Goal: Information Seeking & Learning: Learn about a topic

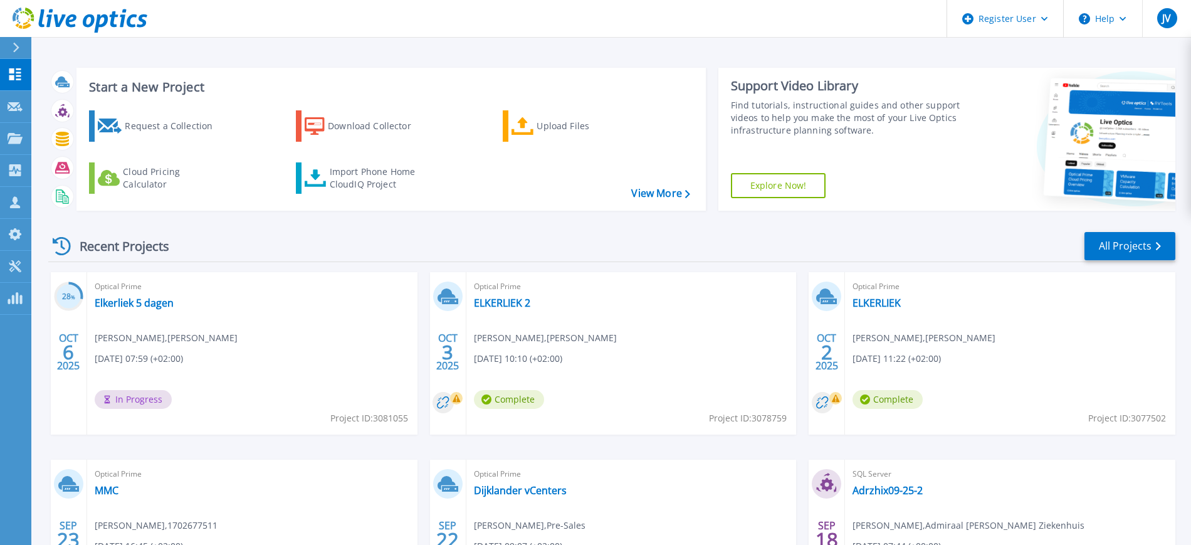
scroll to position [150, 0]
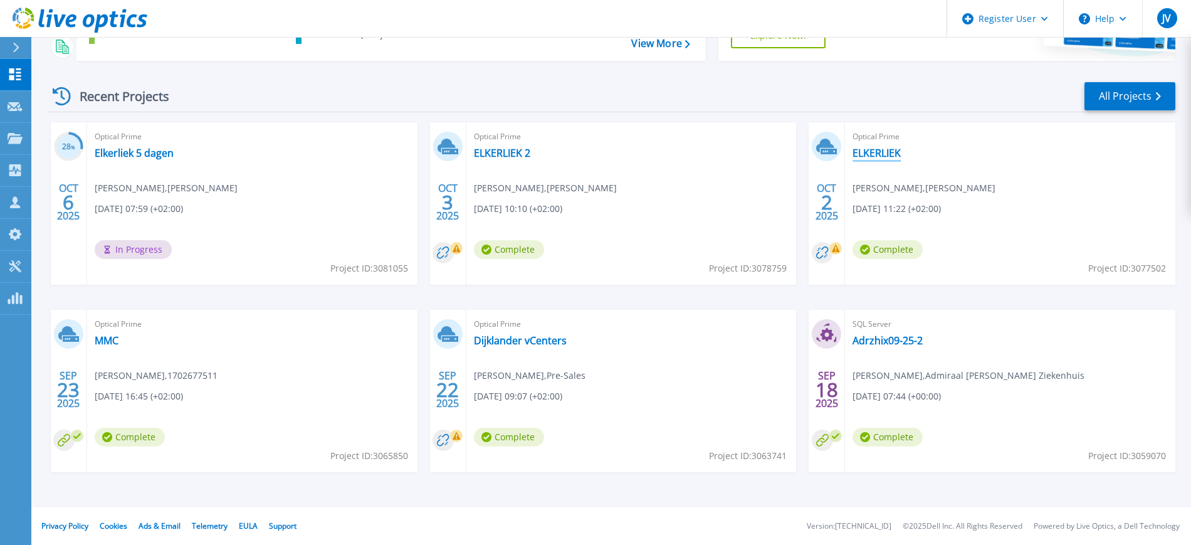
click at [881, 148] on link "ELKERLIEK" at bounding box center [876, 153] width 48 height 13
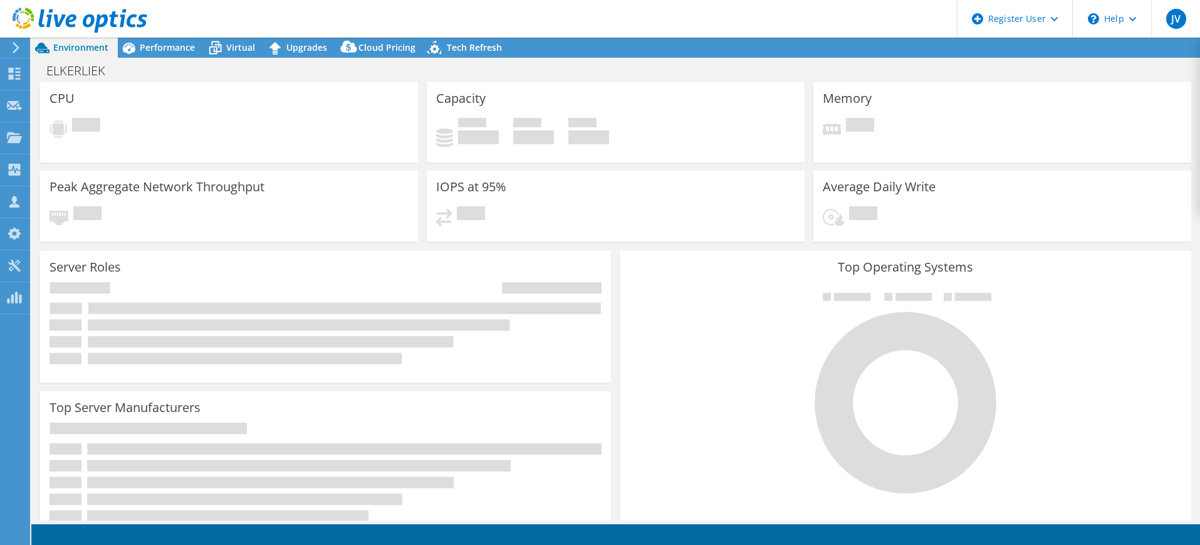
select select "USD"
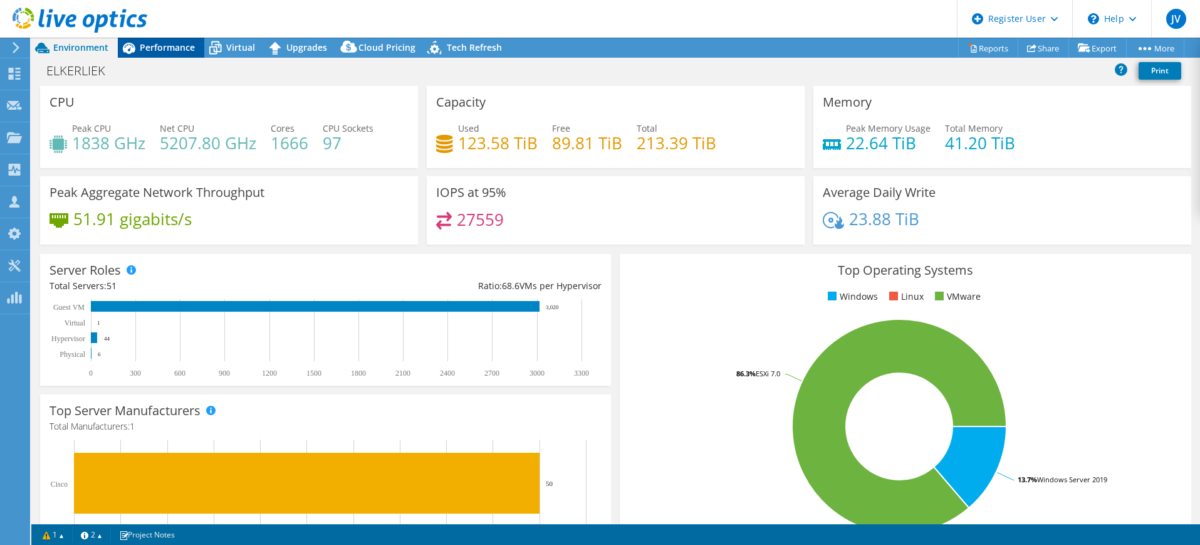
click at [155, 44] on span "Performance" at bounding box center [167, 47] width 55 height 12
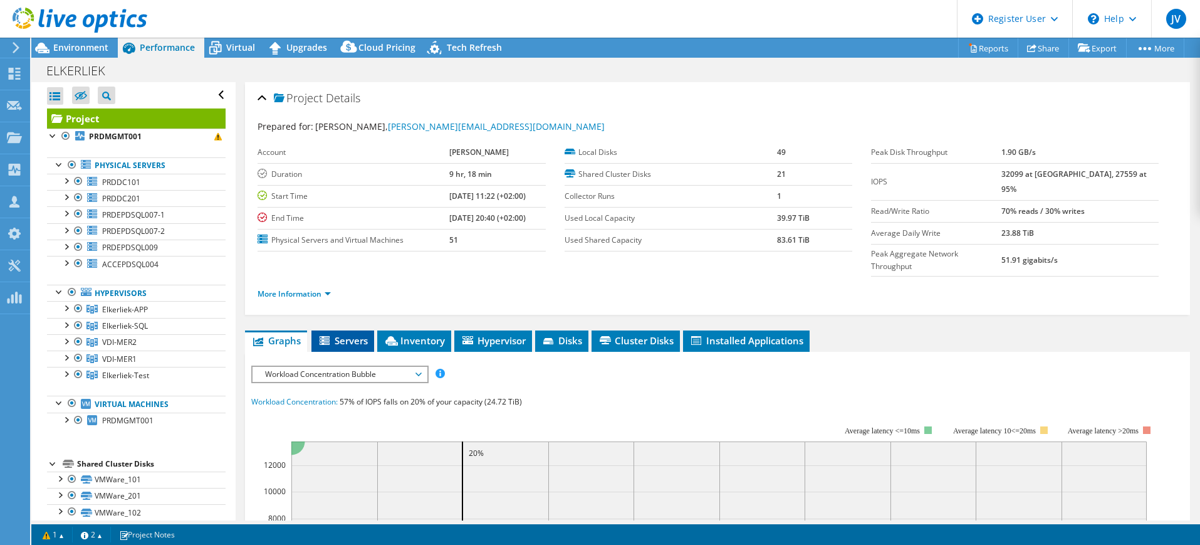
click at [353, 334] on span "Servers" at bounding box center [343, 340] width 50 height 13
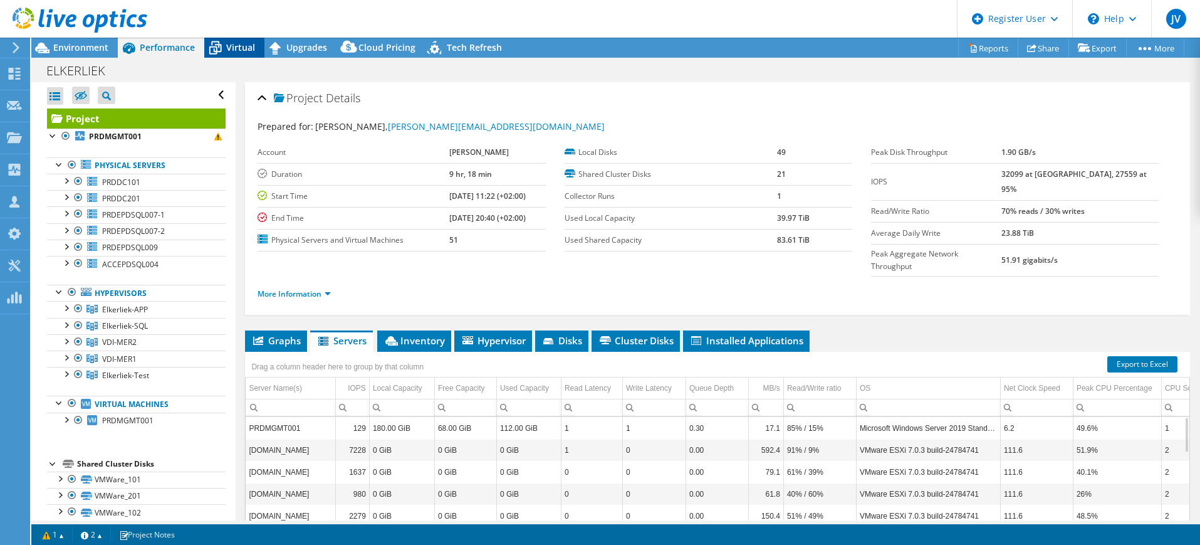
click at [243, 41] on div "Virtual" at bounding box center [234, 48] width 60 height 20
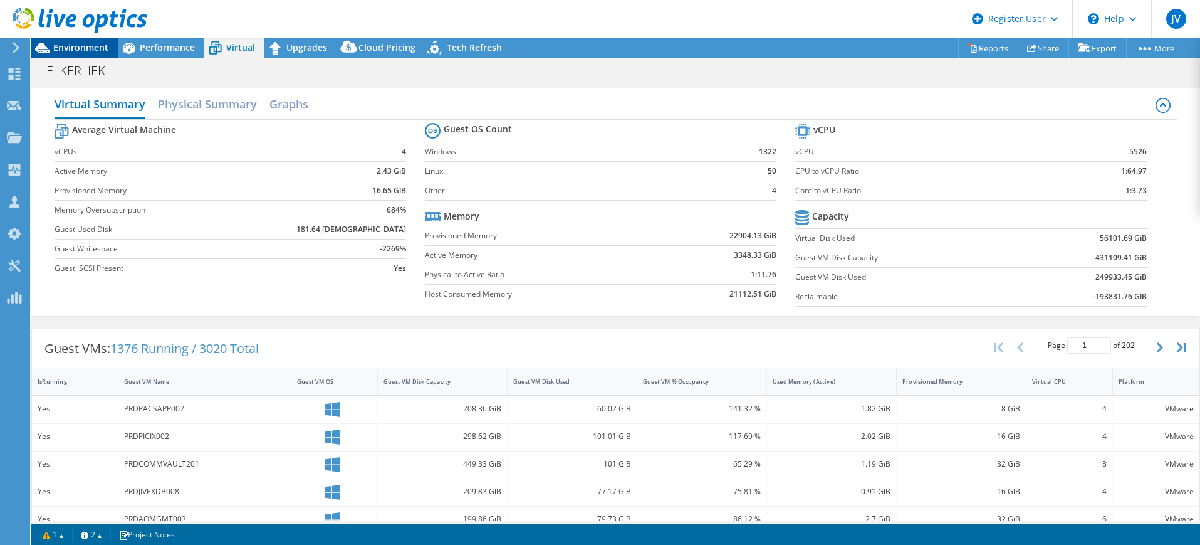
click at [88, 48] on span "Environment" at bounding box center [80, 47] width 55 height 12
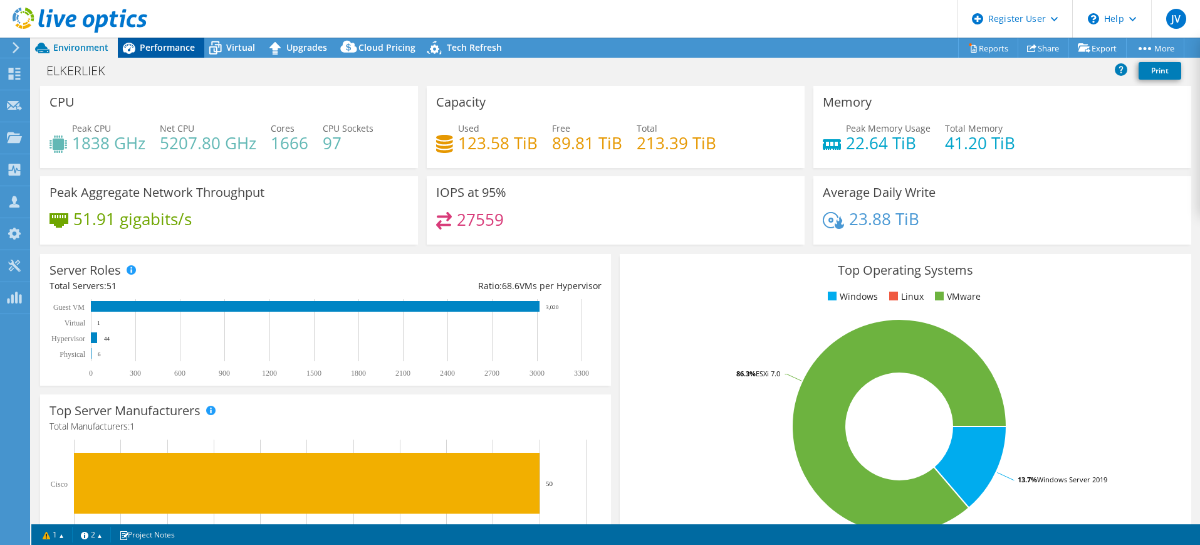
click at [157, 50] on span "Performance" at bounding box center [167, 47] width 55 height 12
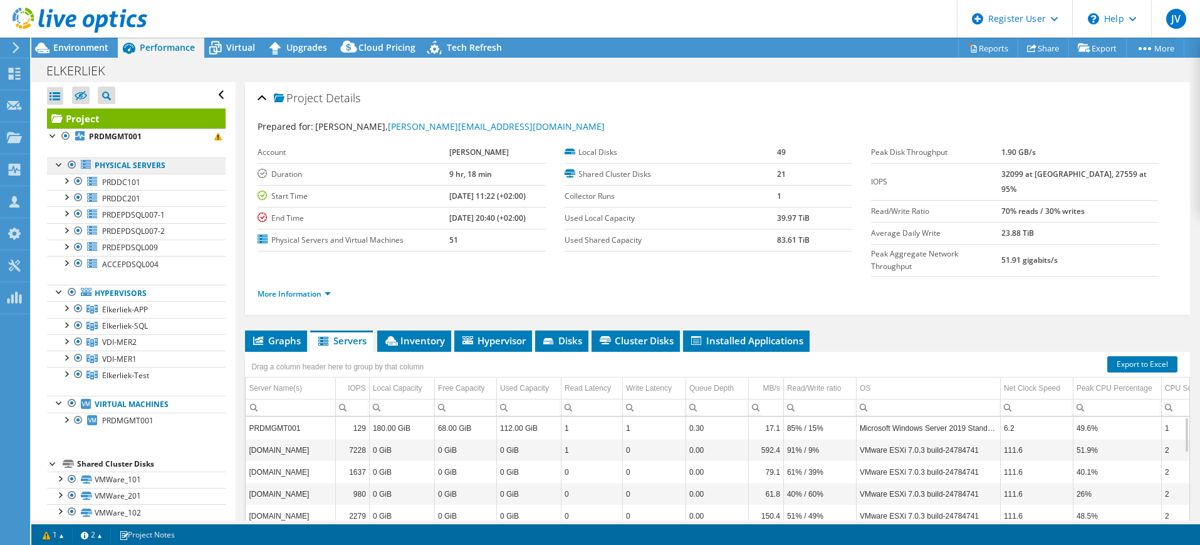
drag, startPoint x: 164, startPoint y: 164, endPoint x: 95, endPoint y: 169, distance: 68.4
click at [95, 169] on link "Physical Servers" at bounding box center [136, 165] width 179 height 16
click at [461, 107] on div "Project Details" at bounding box center [718, 98] width 920 height 27
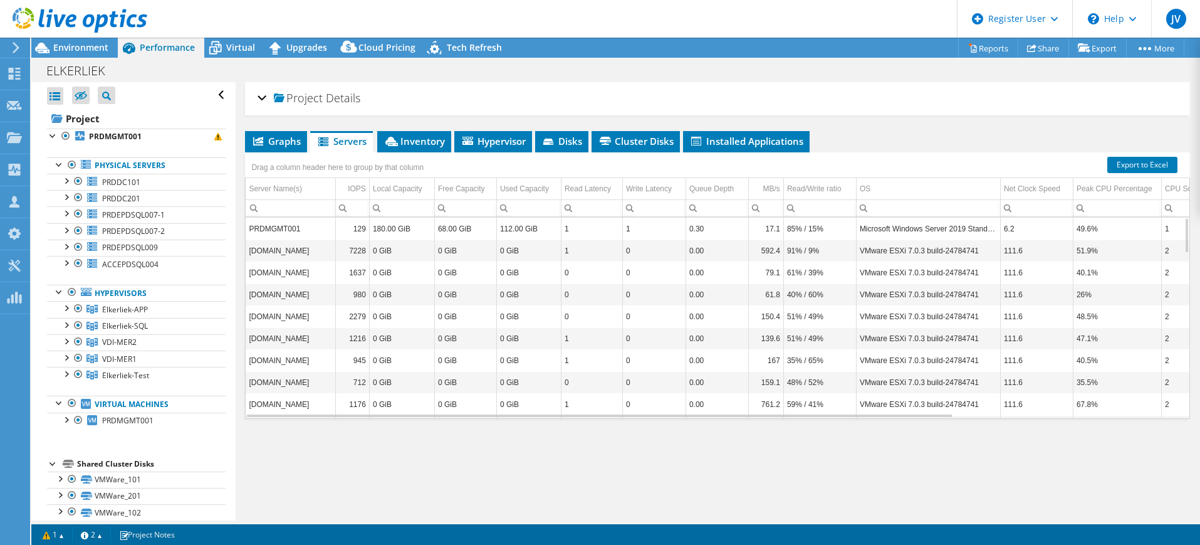
click at [259, 97] on div "Project Details" at bounding box center [718, 98] width 920 height 27
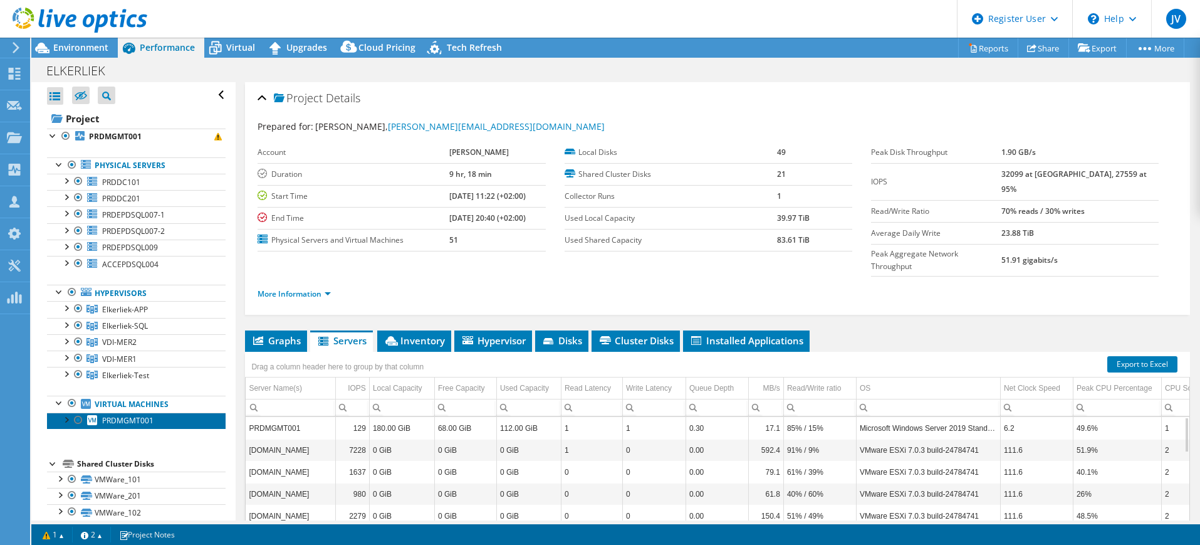
click at [158, 419] on link "PRDMGMT001" at bounding box center [136, 420] width 179 height 16
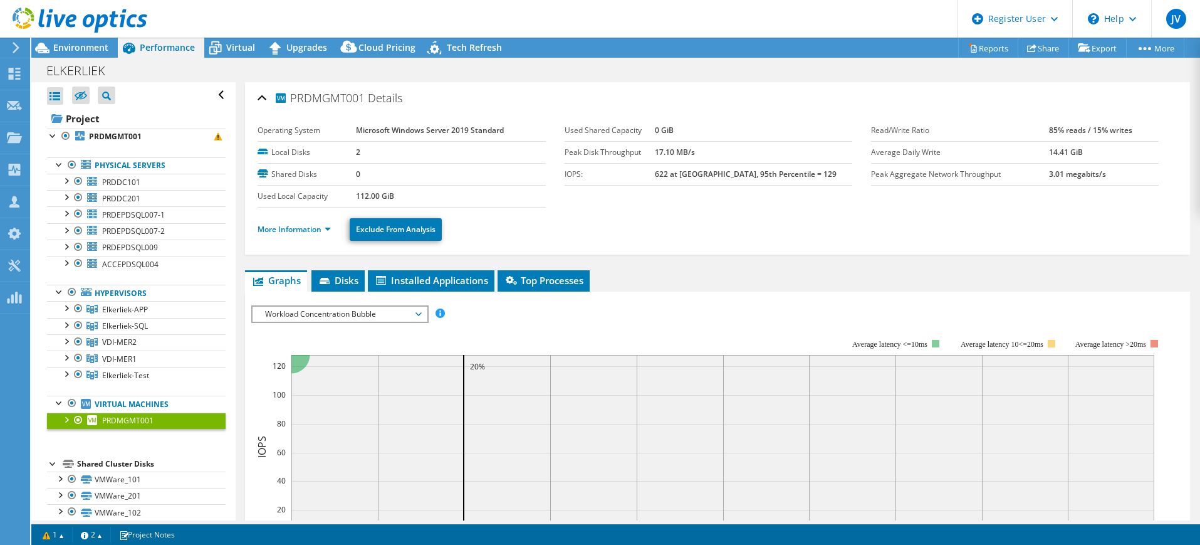
click at [65, 419] on div at bounding box center [66, 418] width 13 height 13
click at [476, 12] on header "JV Dell User Jack Verhagen Jack.Verhagen@dell.com Dell My Profile Log Out \n He…" at bounding box center [600, 19] width 1200 height 38
click at [33, 15] on use at bounding box center [80, 20] width 135 height 25
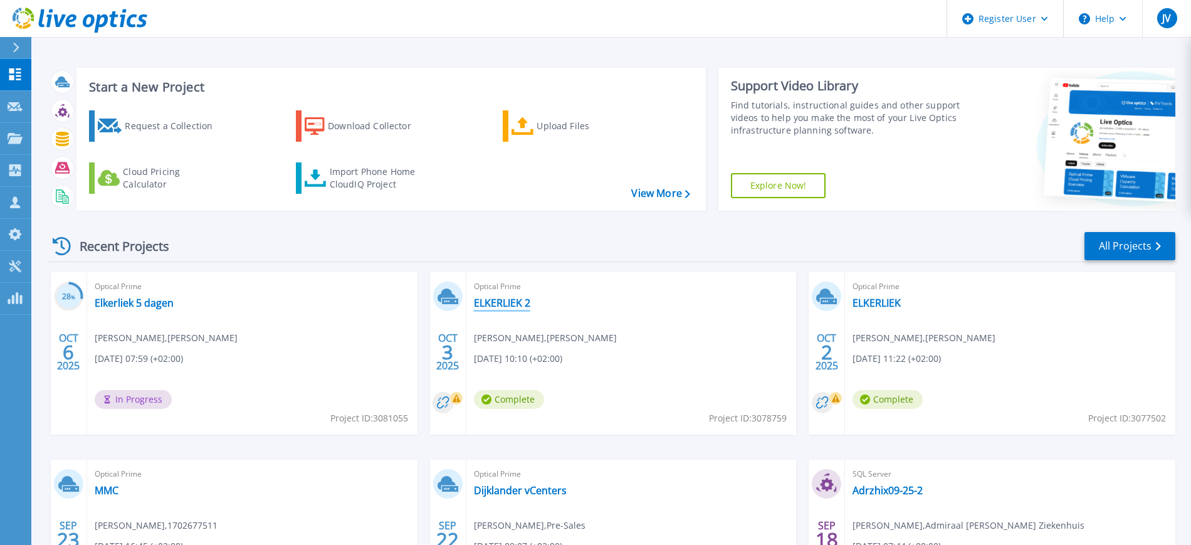
click at [497, 299] on link "ELKERLIEK 2" at bounding box center [502, 302] width 56 height 13
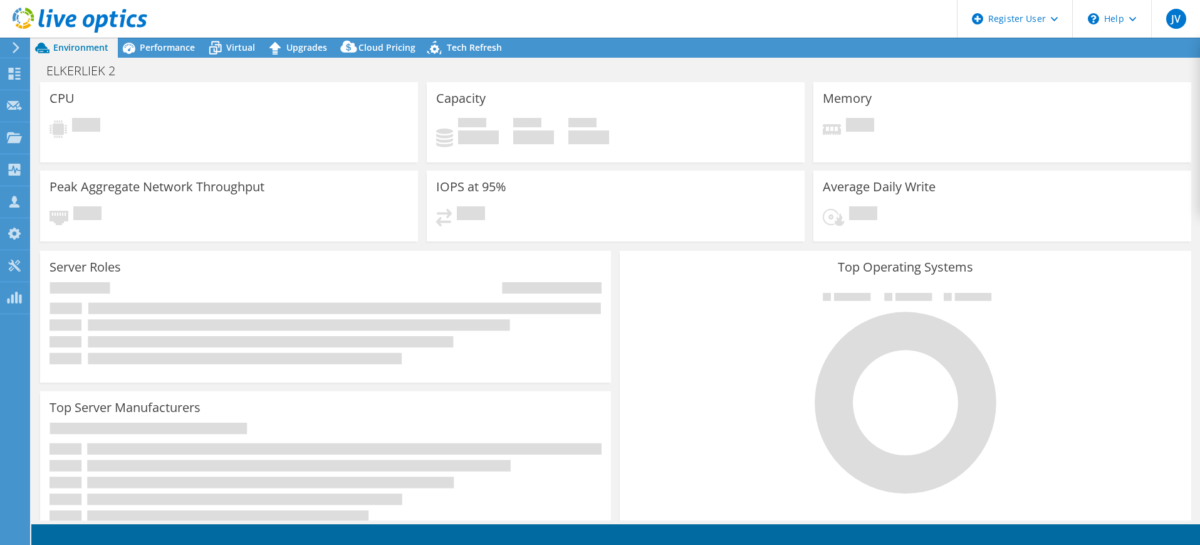
select select "USD"
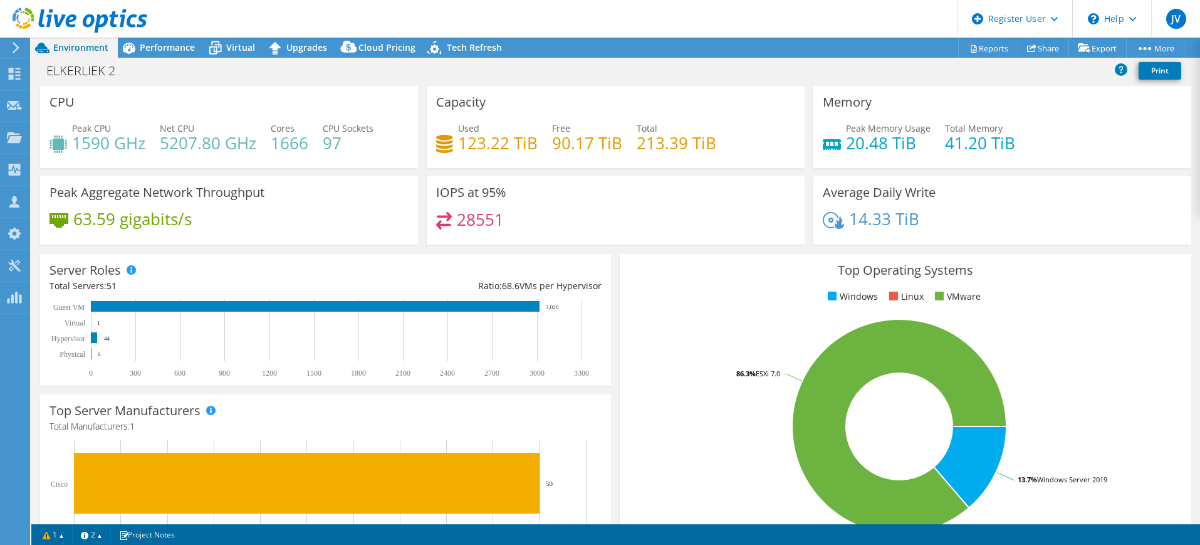
scroll to position [33, 0]
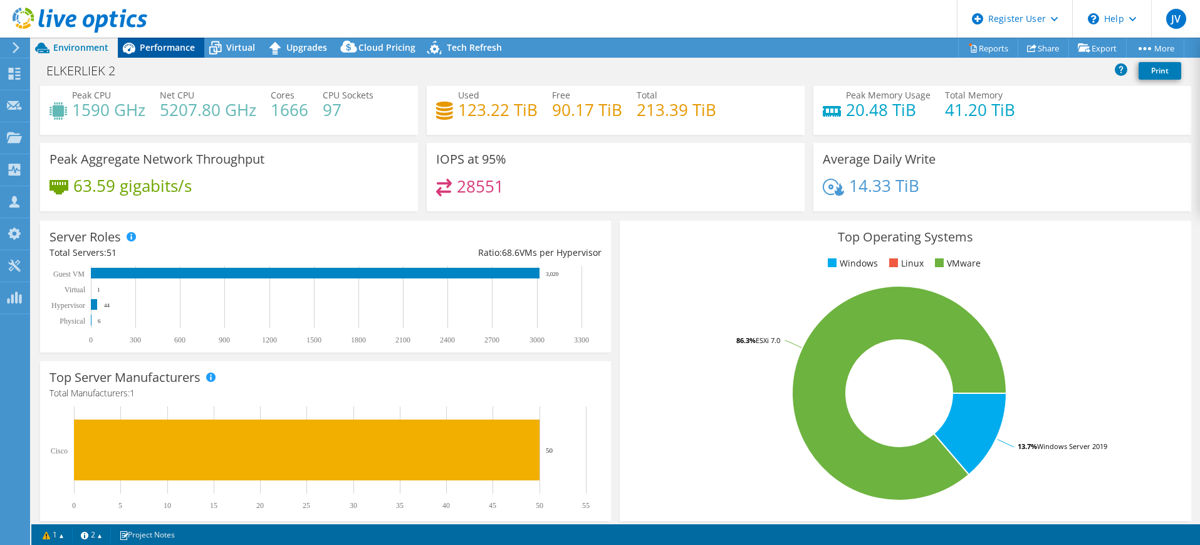
click at [155, 47] on span "Performance" at bounding box center [167, 47] width 55 height 12
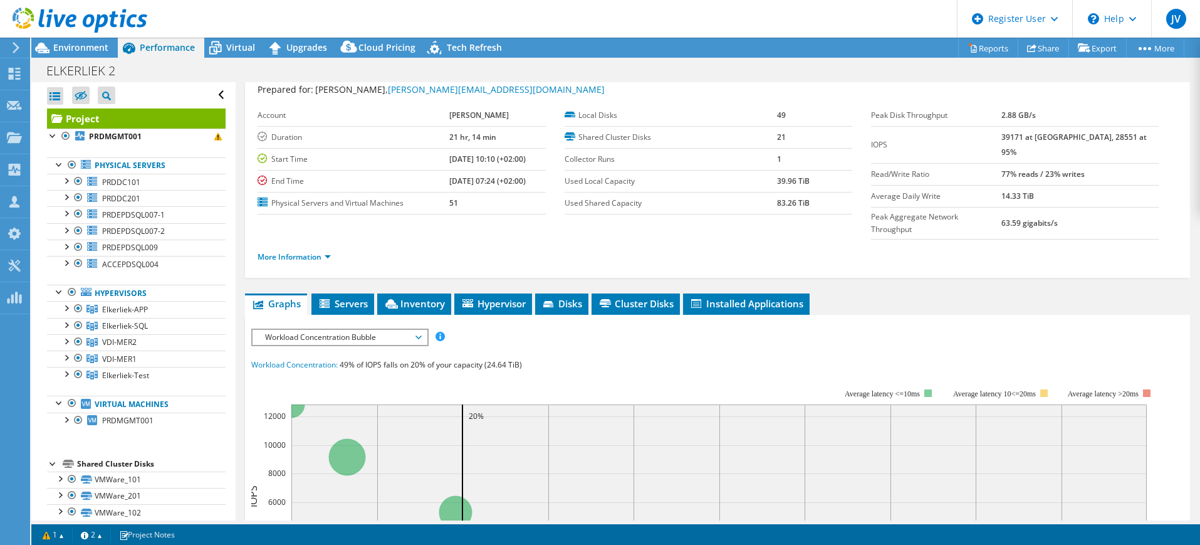
scroll to position [0, 0]
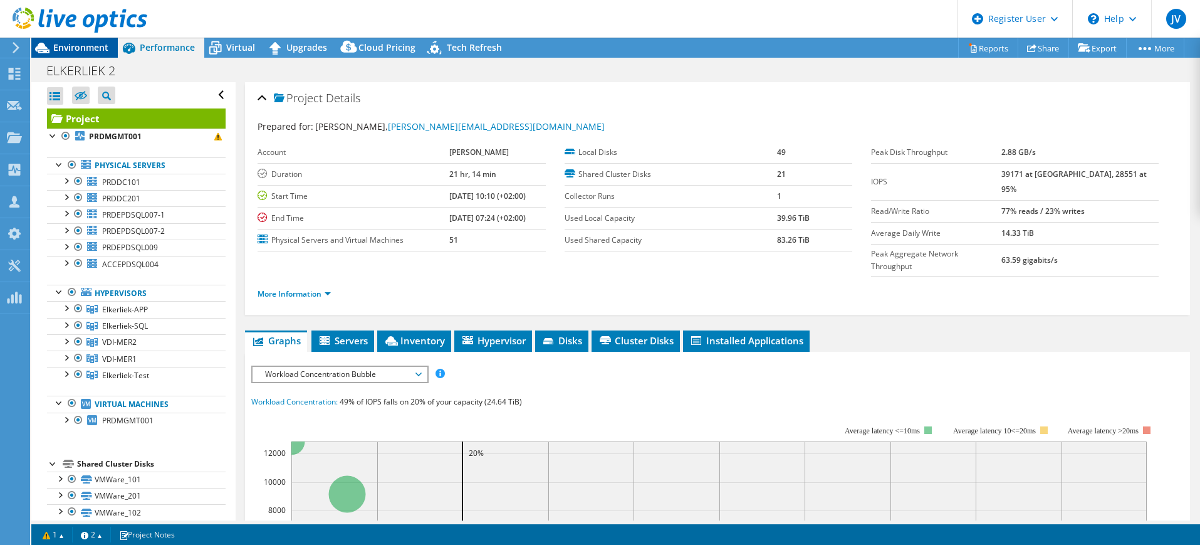
click at [70, 48] on span "Environment" at bounding box center [80, 47] width 55 height 12
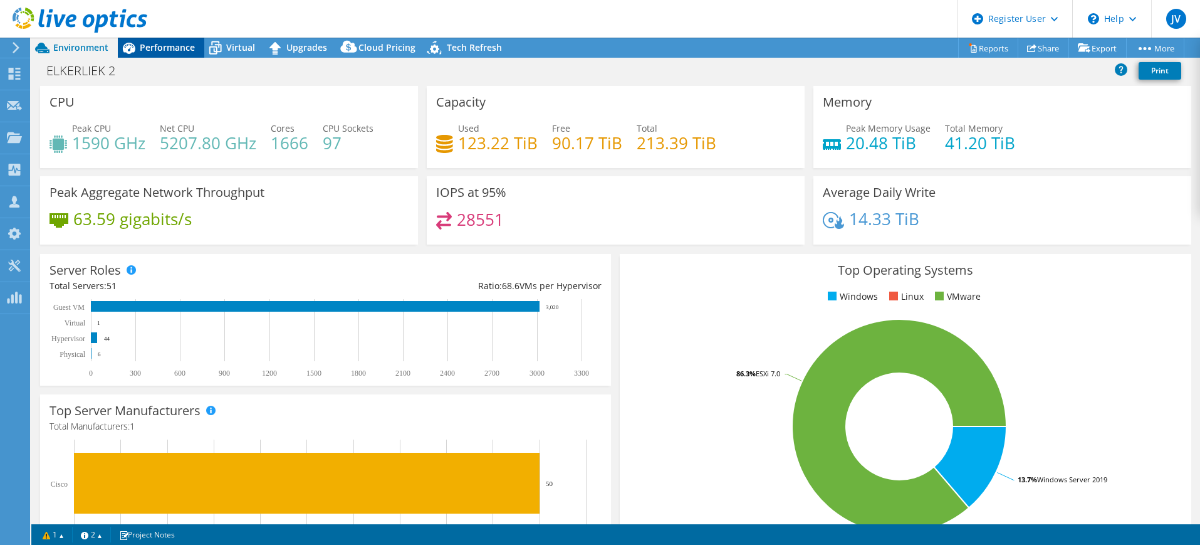
click at [173, 46] on span "Performance" at bounding box center [167, 47] width 55 height 12
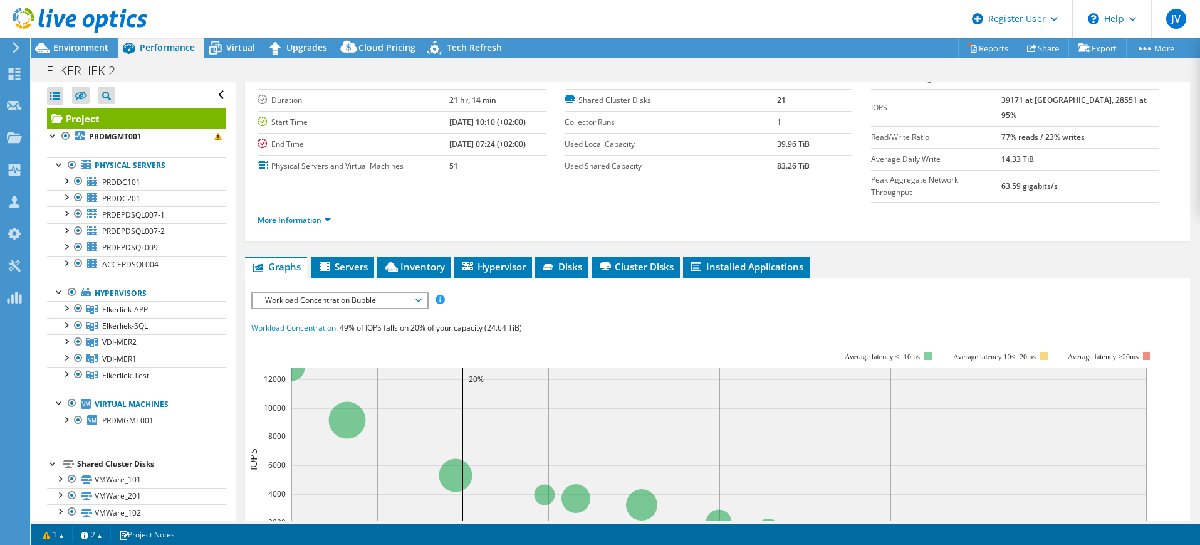
scroll to position [74, 0]
click at [372, 291] on div "IOPS Disk Throughput IO Size Latency Queue Depth CPU Percentage Memory Page Fau…" at bounding box center [717, 523] width 932 height 464
click at [382, 293] on span "Workload Concentration Bubble" at bounding box center [339, 300] width 161 height 15
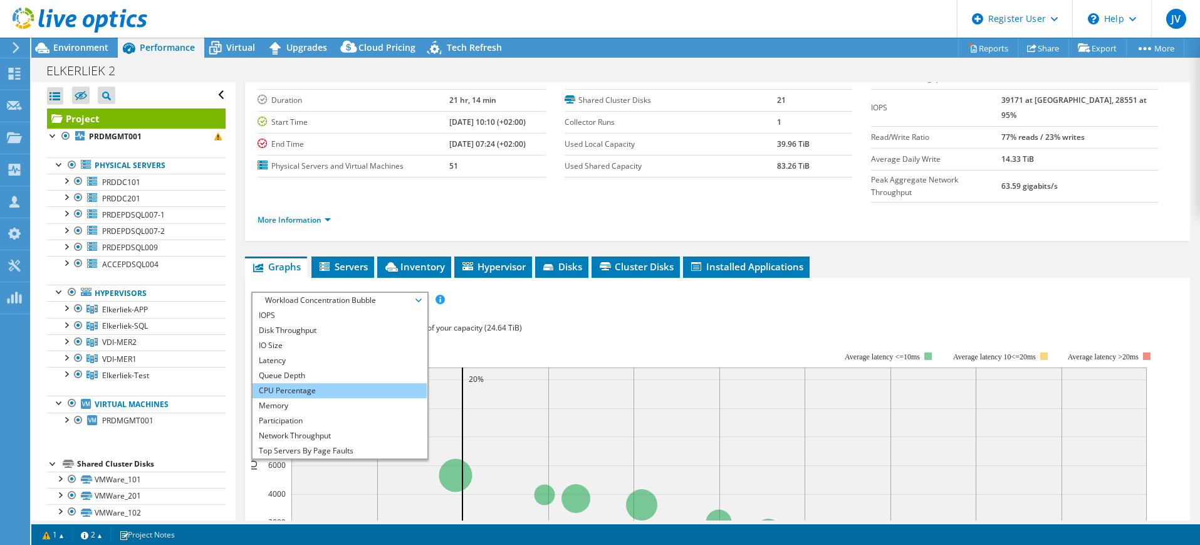
click at [340, 383] on li "CPU Percentage" at bounding box center [340, 390] width 174 height 15
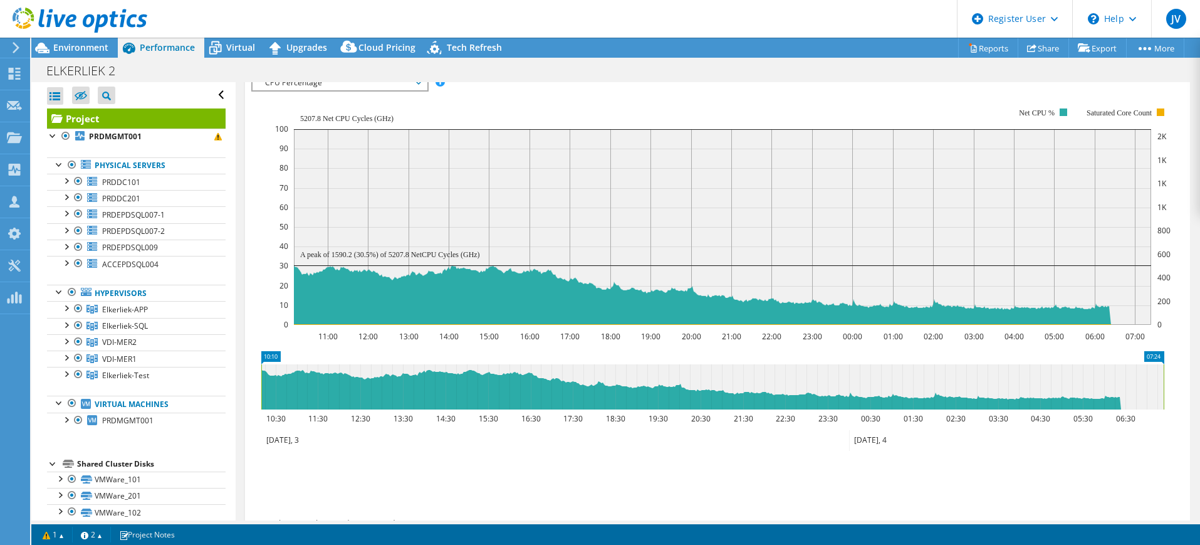
scroll to position [325, 0]
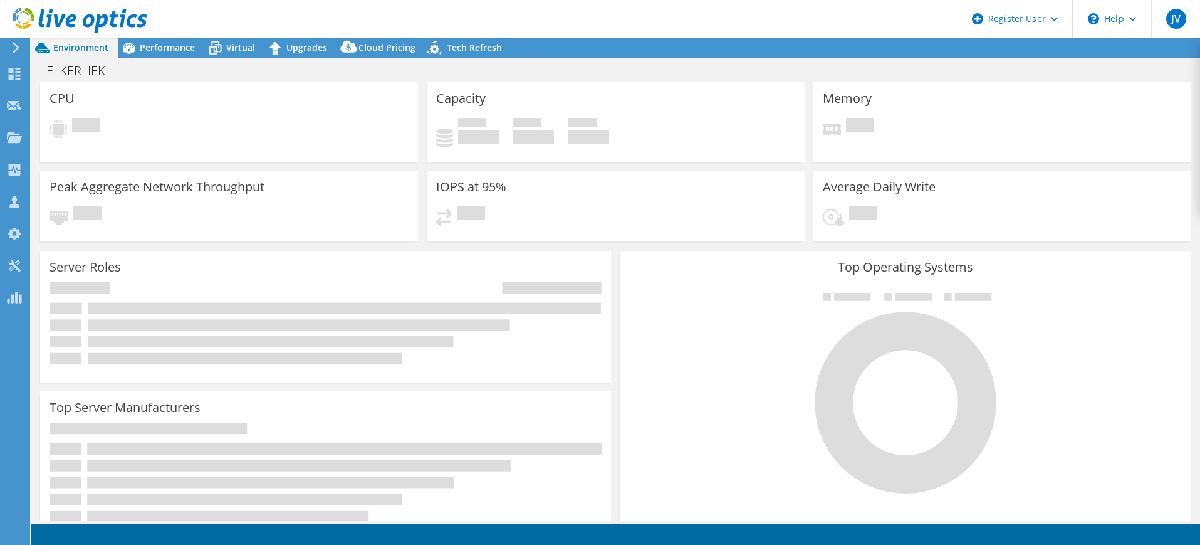
select select "USD"
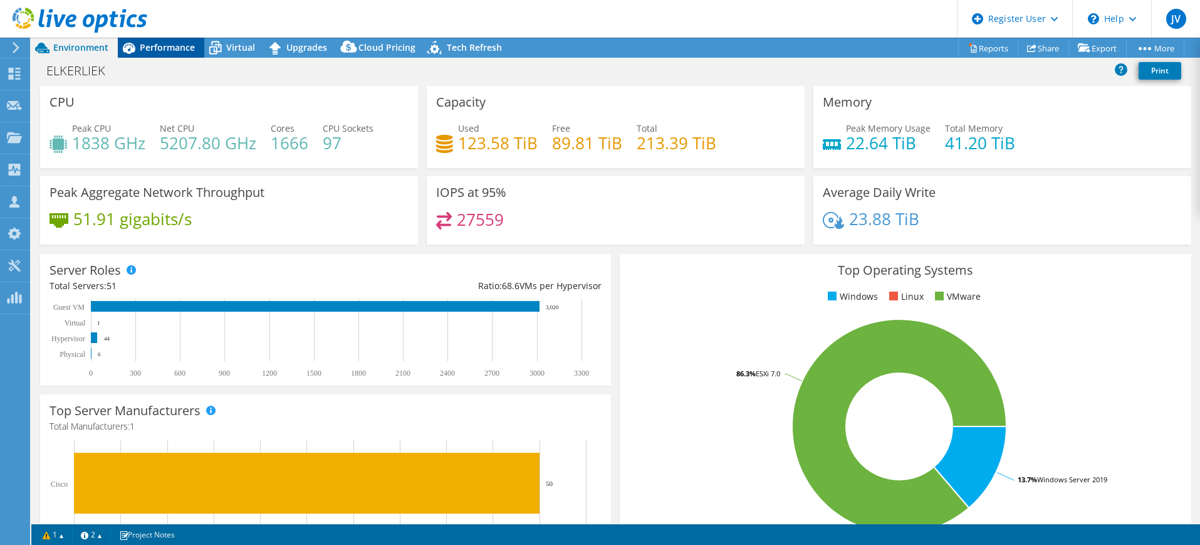
click at [156, 44] on span "Performance" at bounding box center [167, 47] width 55 height 12
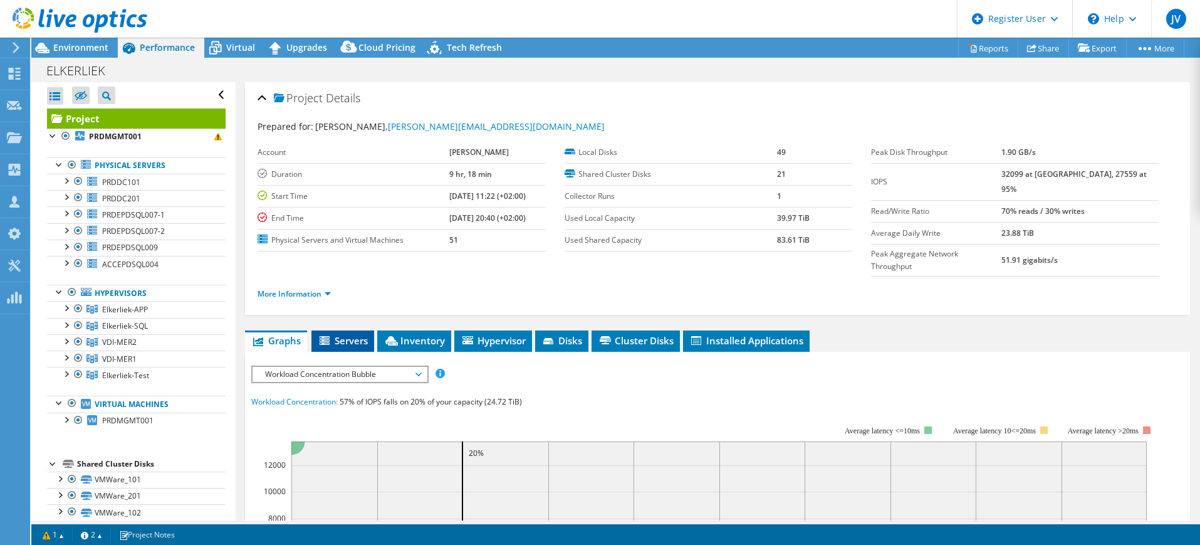
click at [358, 334] on span "Servers" at bounding box center [343, 340] width 50 height 13
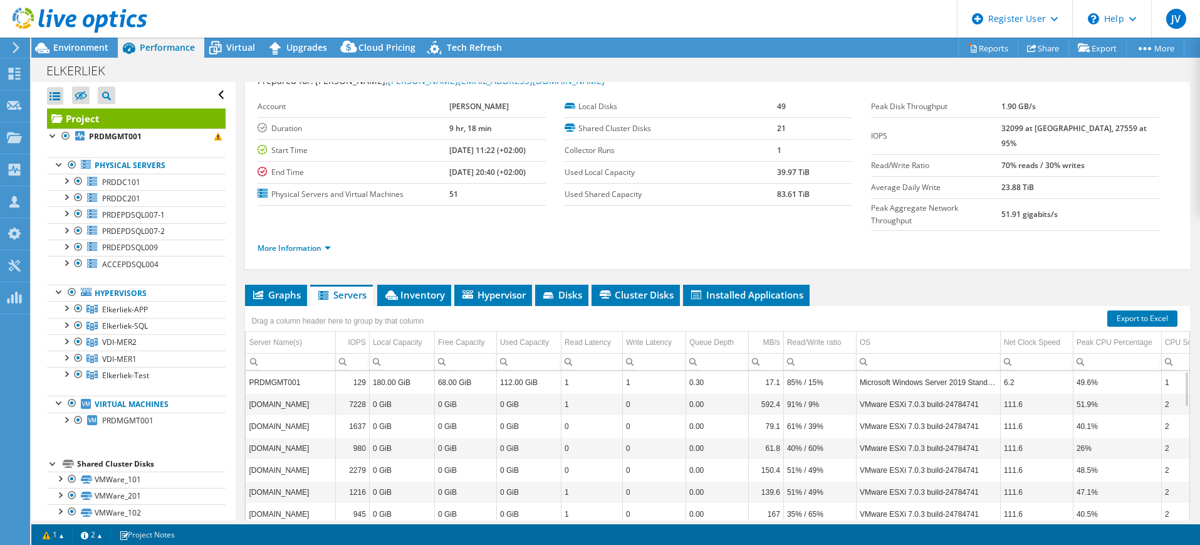
scroll to position [44, 0]
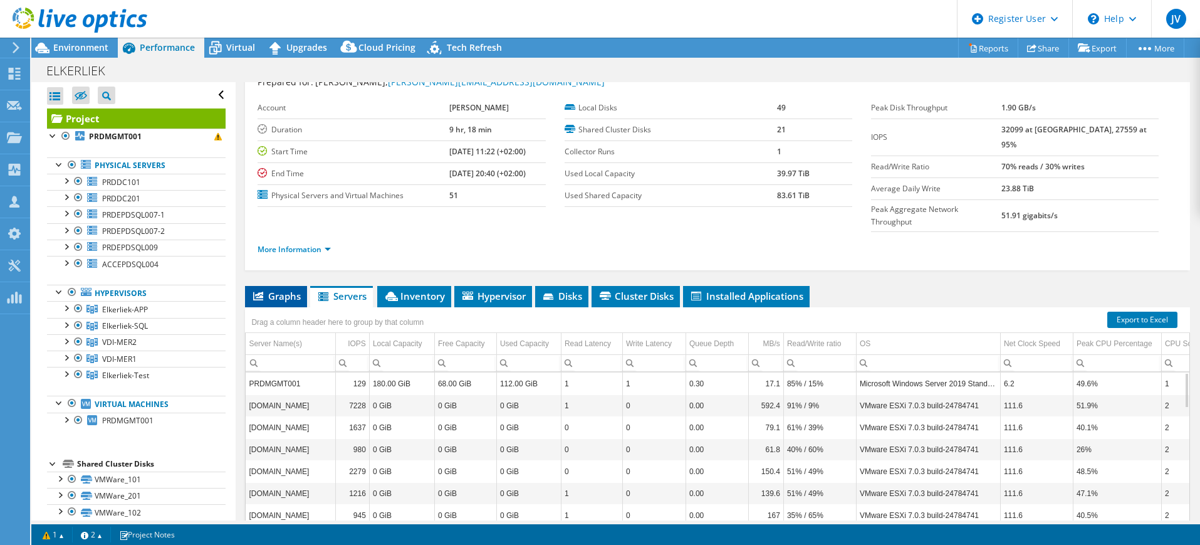
click at [272, 290] on span "Graphs" at bounding box center [276, 296] width 50 height 13
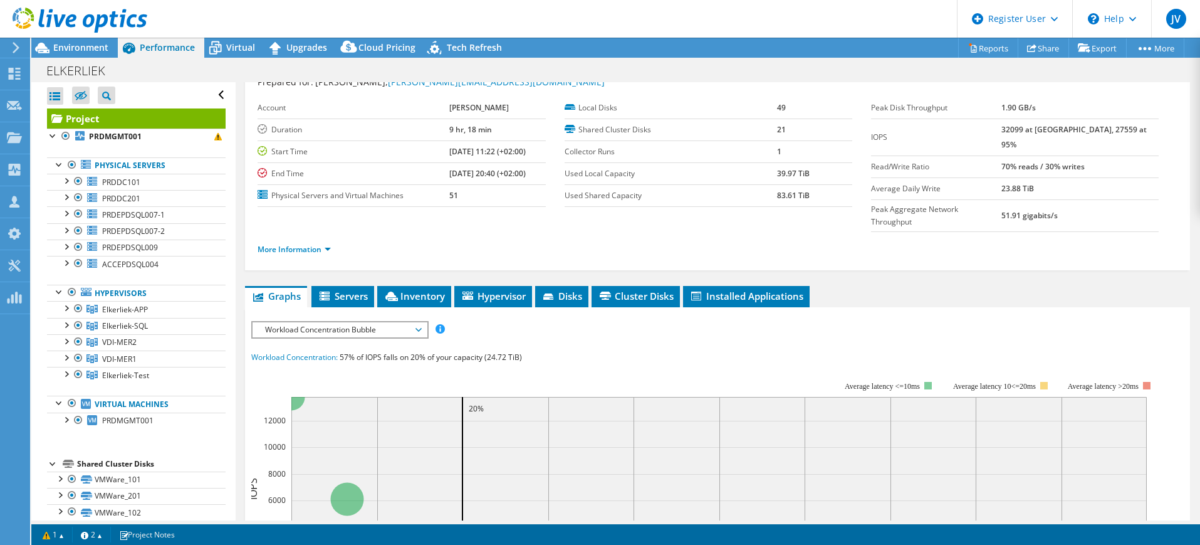
click at [304, 322] on span "Workload Concentration Bubble" at bounding box center [339, 329] width 161 height 15
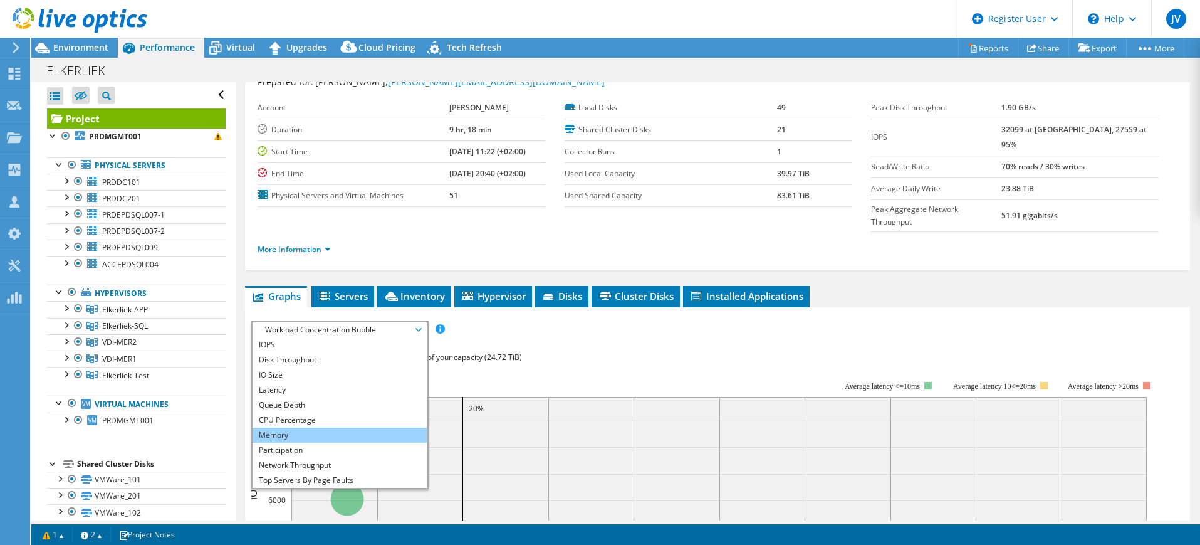
click at [311, 427] on li "Memory" at bounding box center [340, 434] width 174 height 15
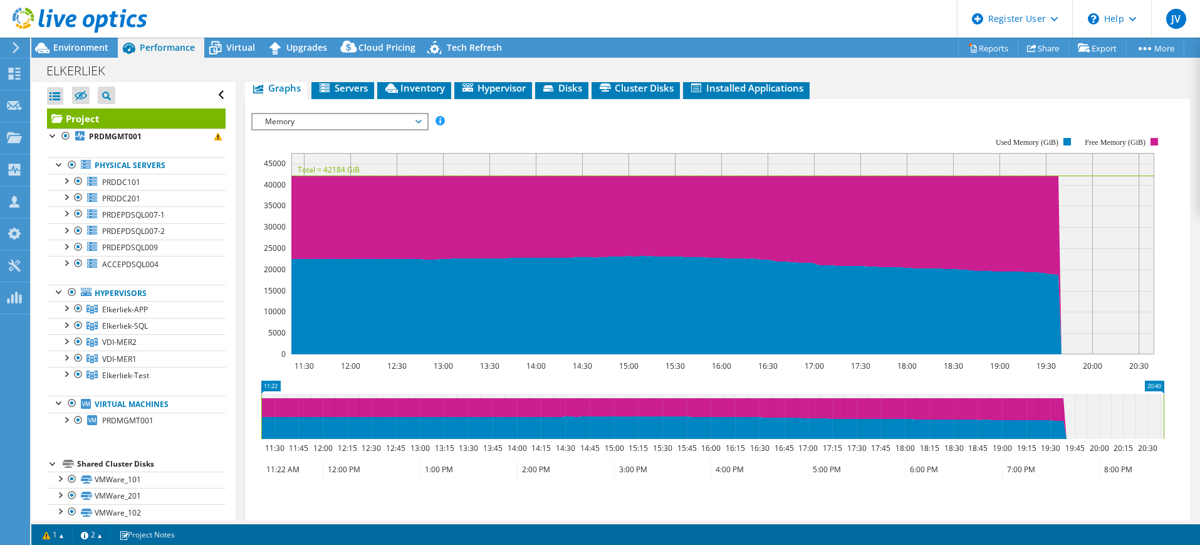
scroll to position [253, 0]
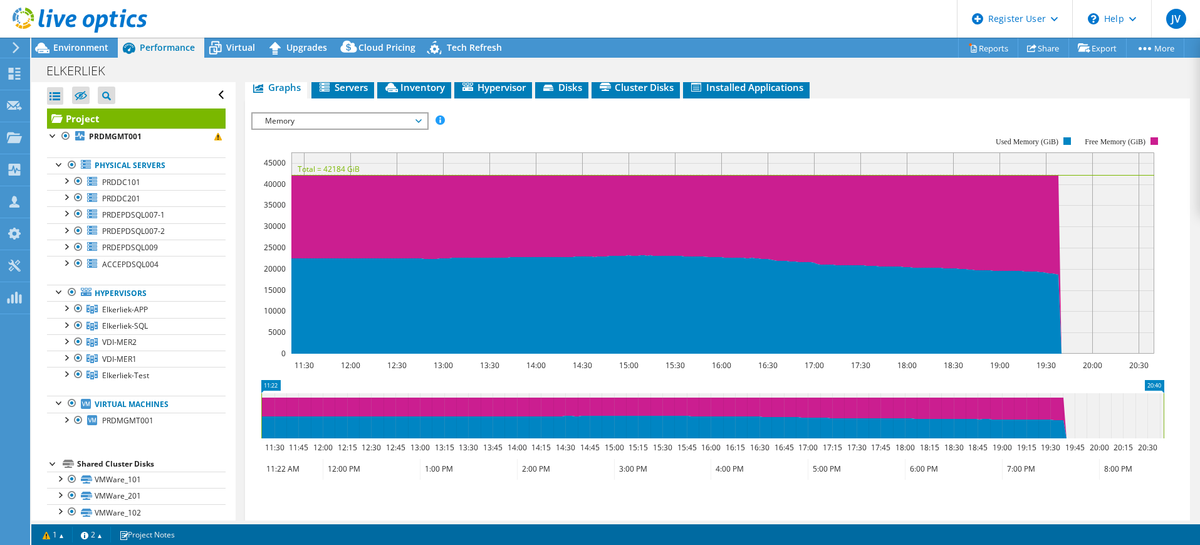
click at [313, 113] on span "Memory" at bounding box center [339, 120] width 161 height 15
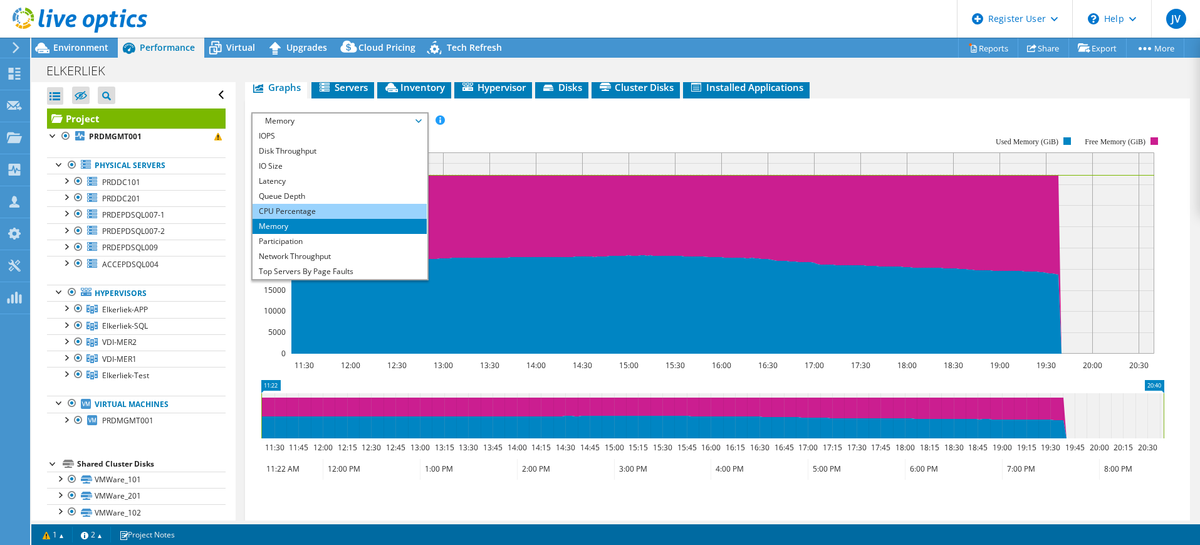
click at [308, 204] on li "CPU Percentage" at bounding box center [340, 211] width 174 height 15
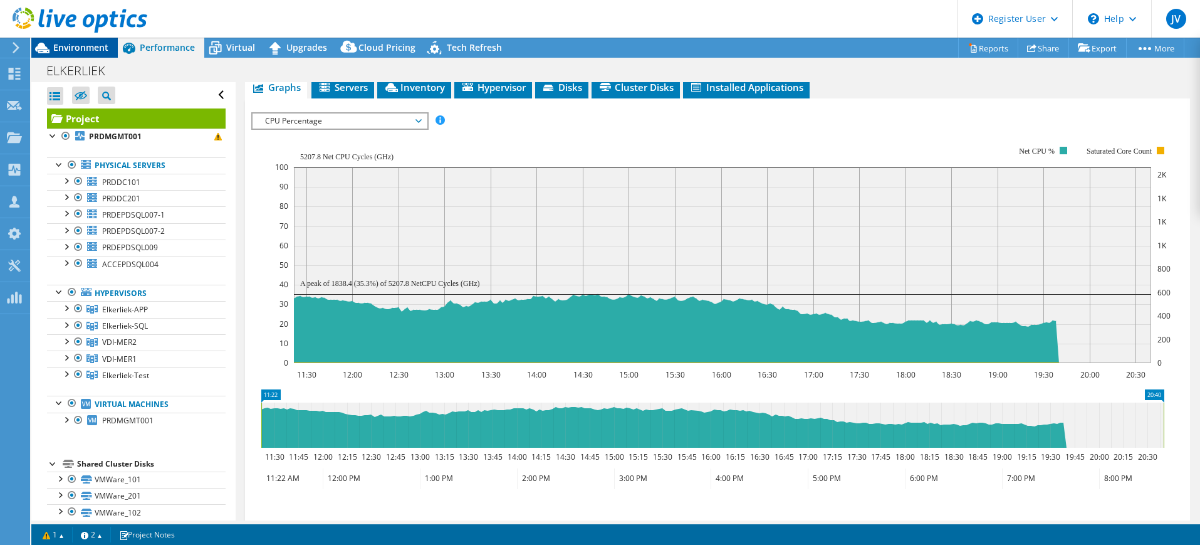
click at [71, 48] on span "Environment" at bounding box center [80, 47] width 55 height 12
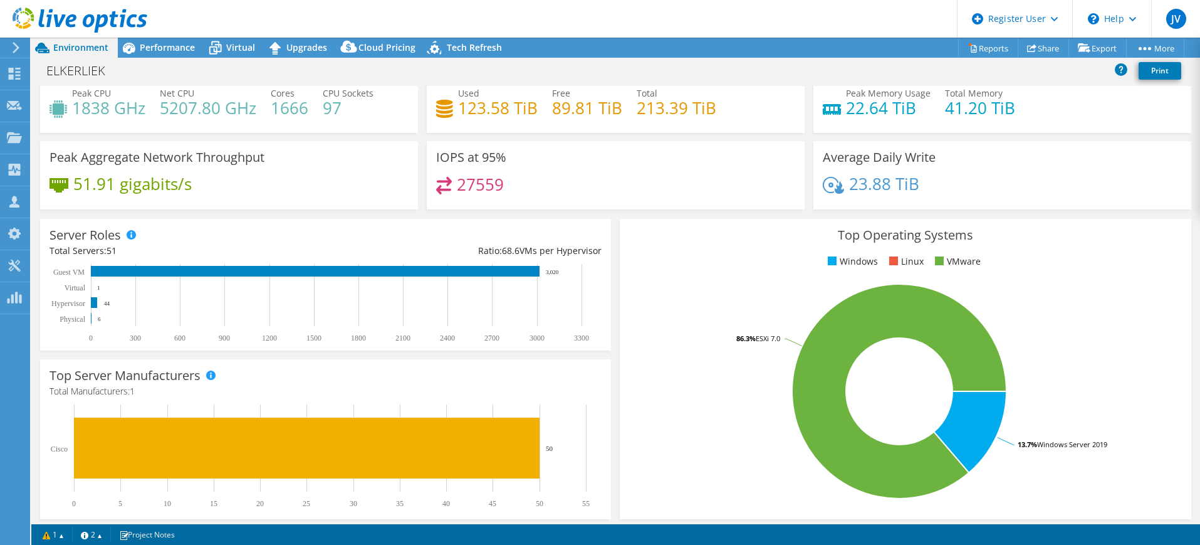
scroll to position [0, 0]
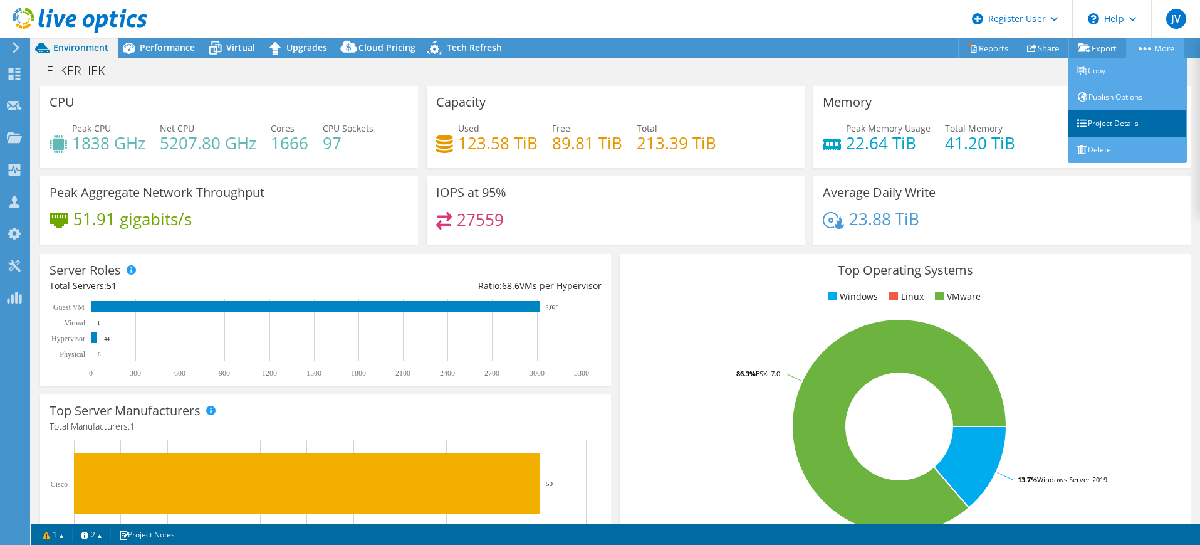
click at [1114, 119] on link "Project Details" at bounding box center [1127, 123] width 119 height 26
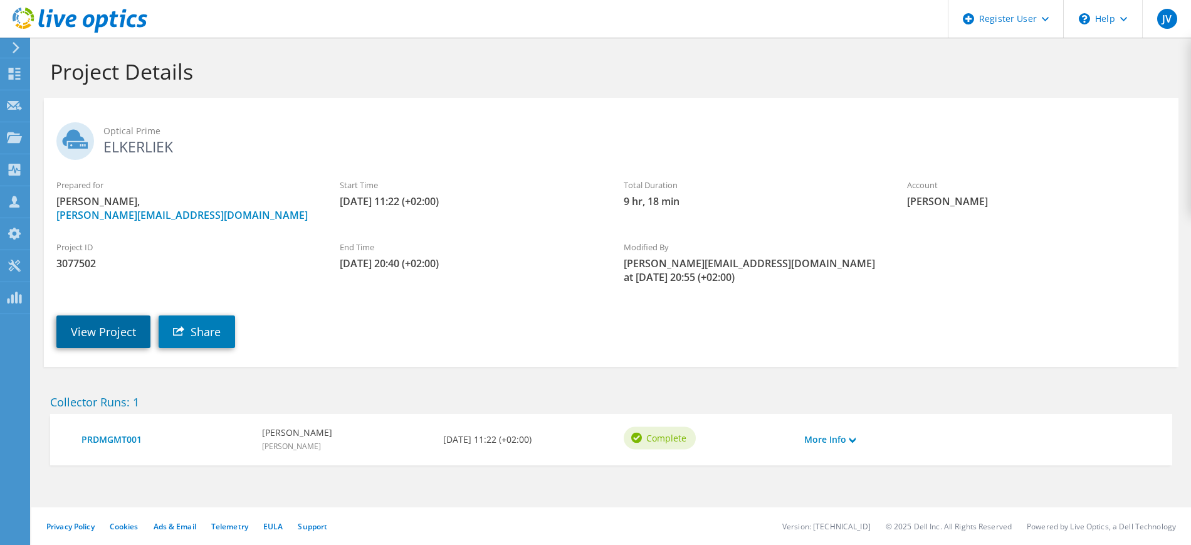
click at [118, 315] on link "View Project" at bounding box center [103, 331] width 94 height 33
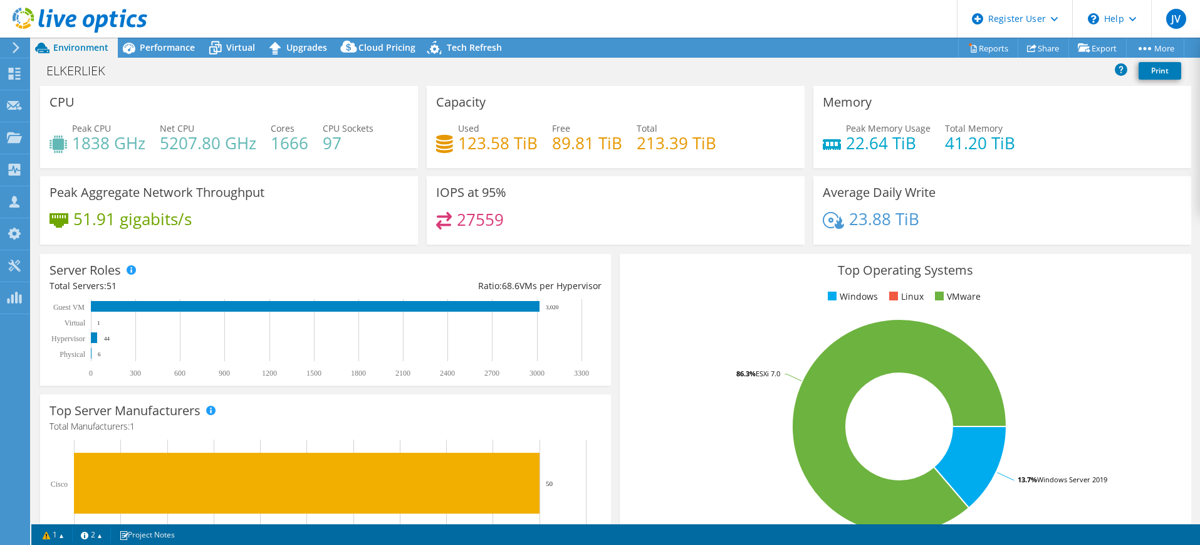
scroll to position [19, 0]
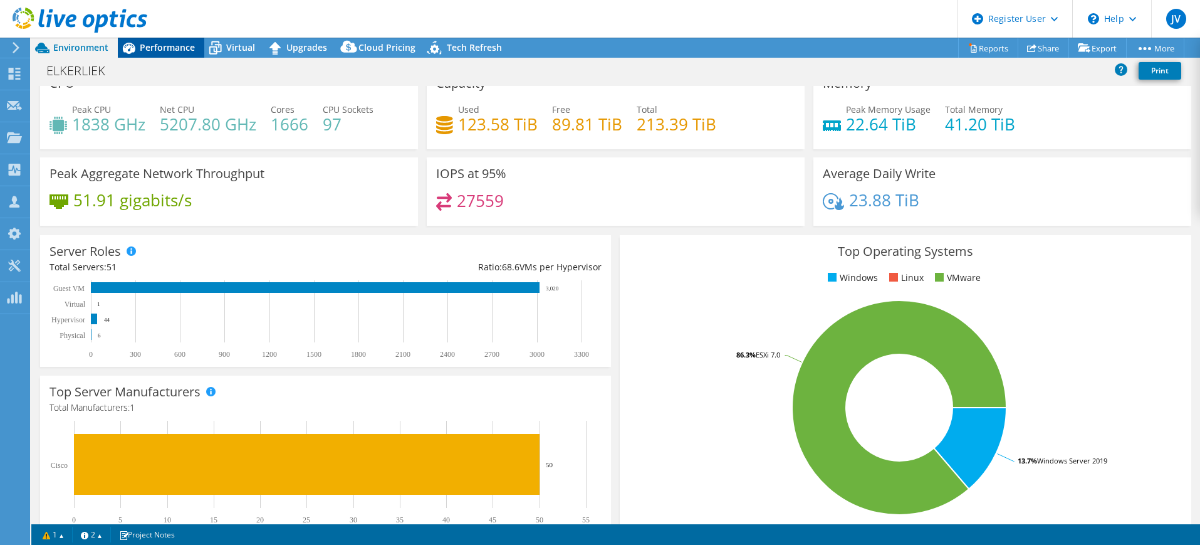
click at [159, 45] on span "Performance" at bounding box center [167, 47] width 55 height 12
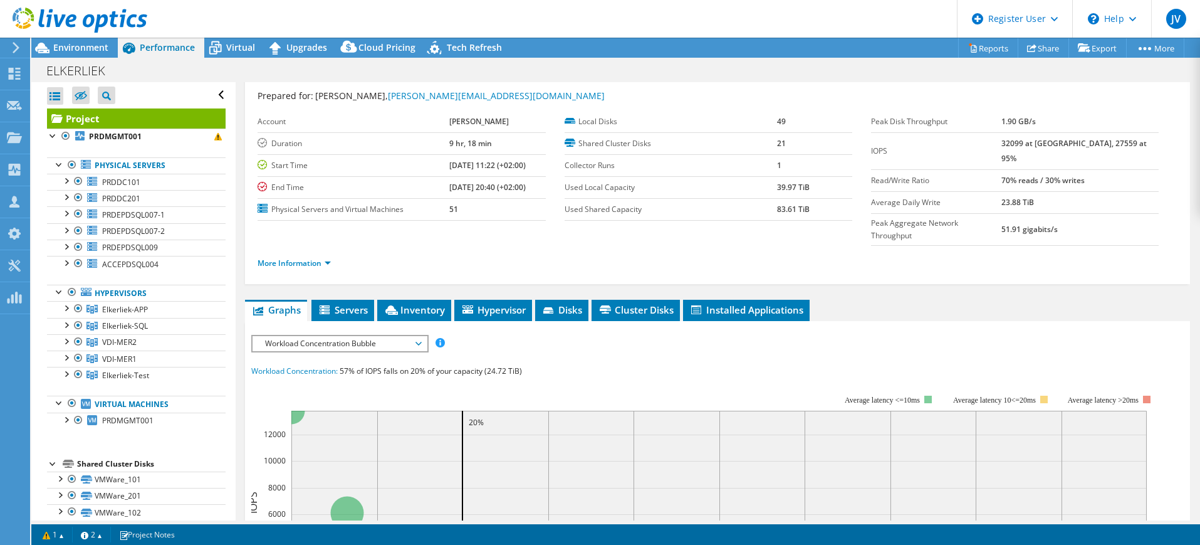
scroll to position [30, 0]
click at [332, 337] on span "Workload Concentration Bubble" at bounding box center [339, 344] width 161 height 15
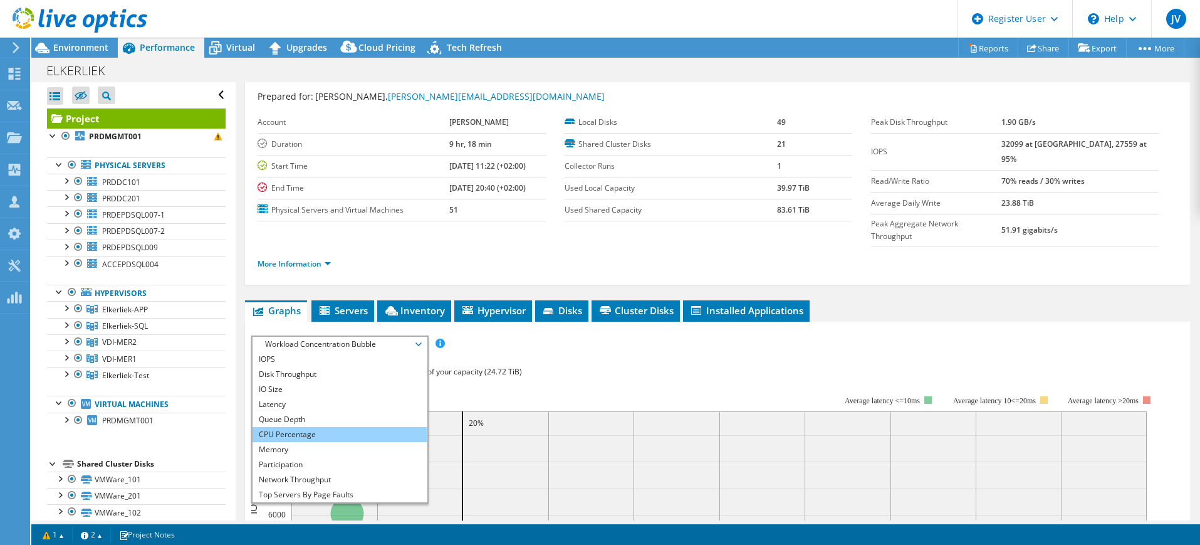
click at [340, 427] on li "CPU Percentage" at bounding box center [340, 434] width 174 height 15
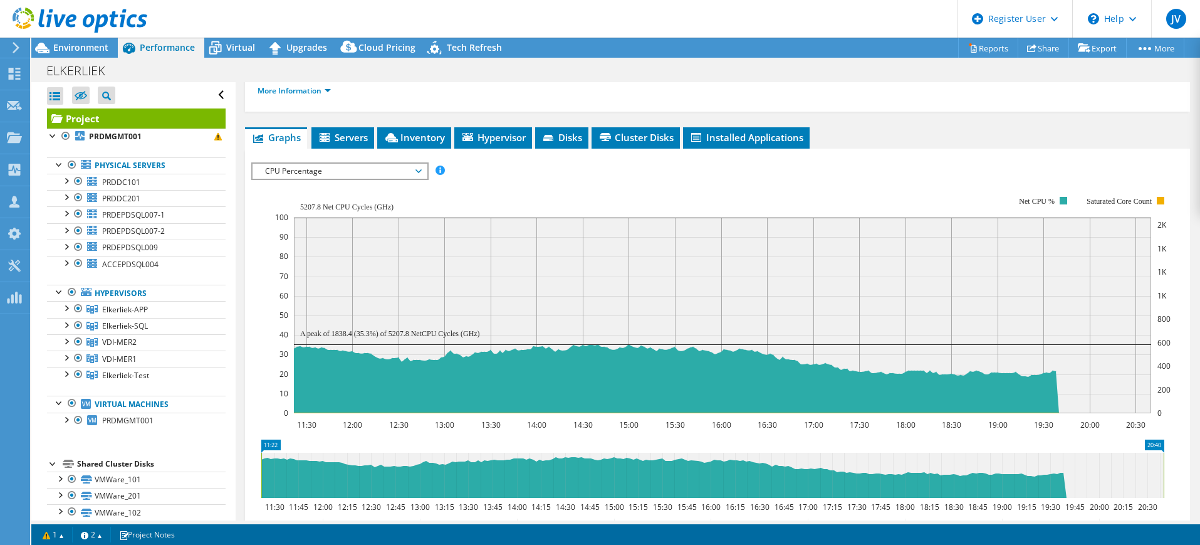
scroll to position [206, 0]
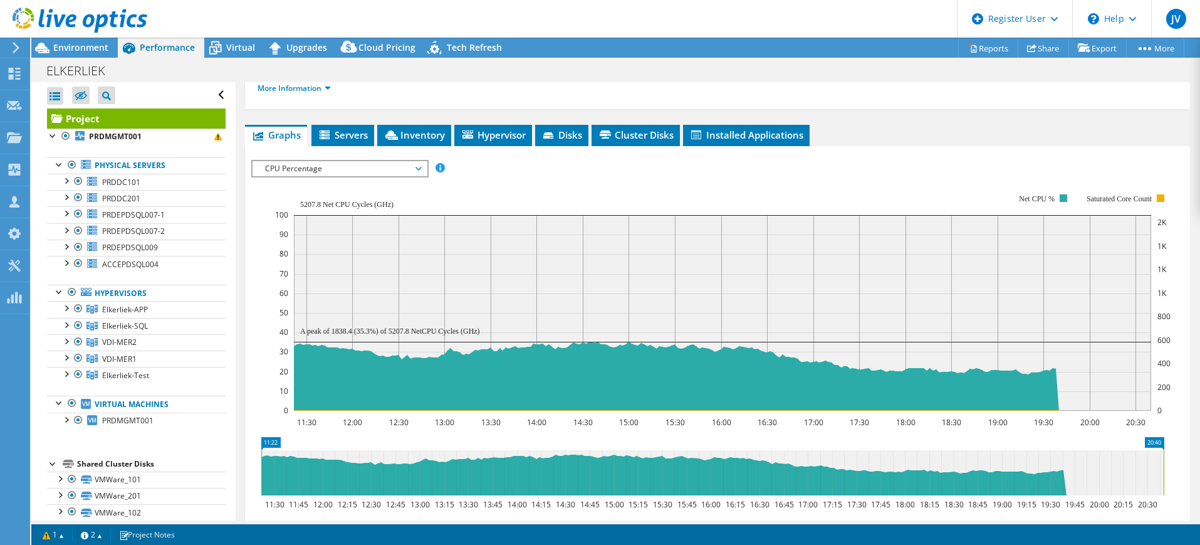
click at [310, 161] on span "CPU Percentage" at bounding box center [339, 168] width 161 height 15
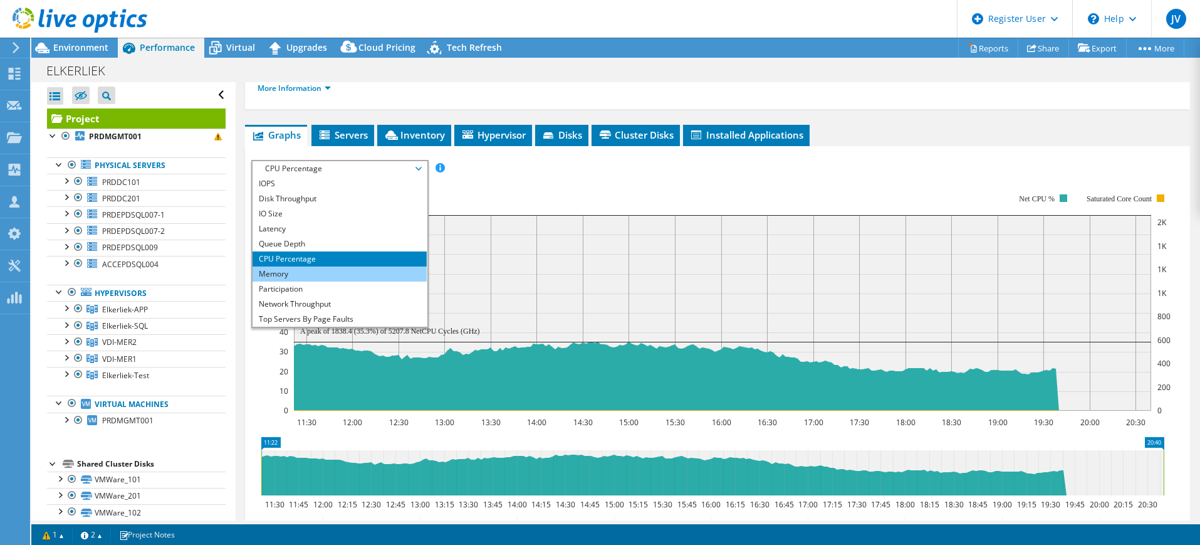
click at [313, 266] on li "Memory" at bounding box center [340, 273] width 174 height 15
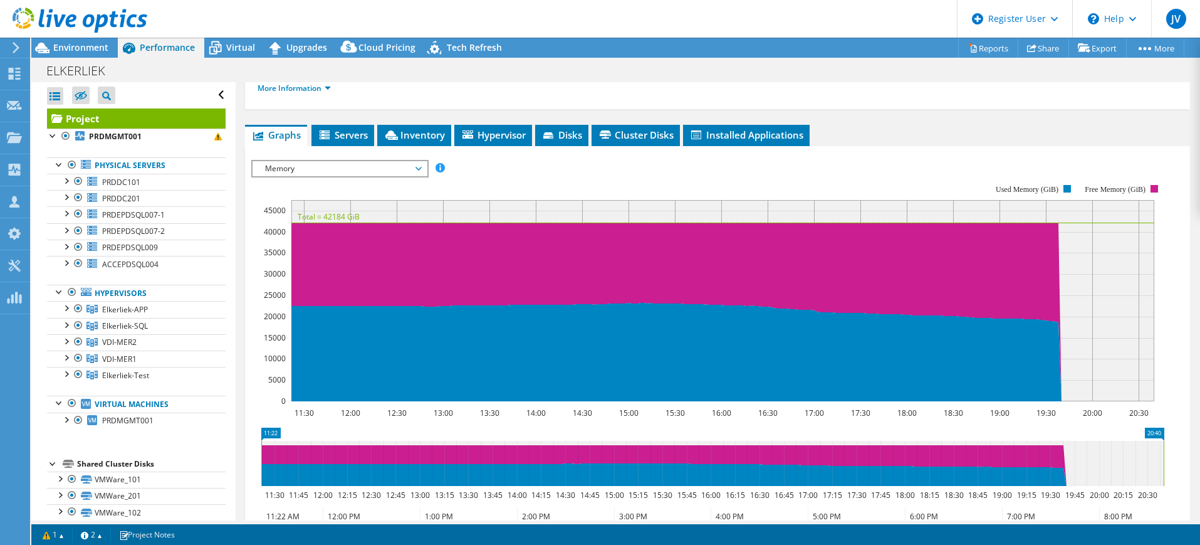
click at [304, 161] on span "Memory" at bounding box center [339, 168] width 161 height 15
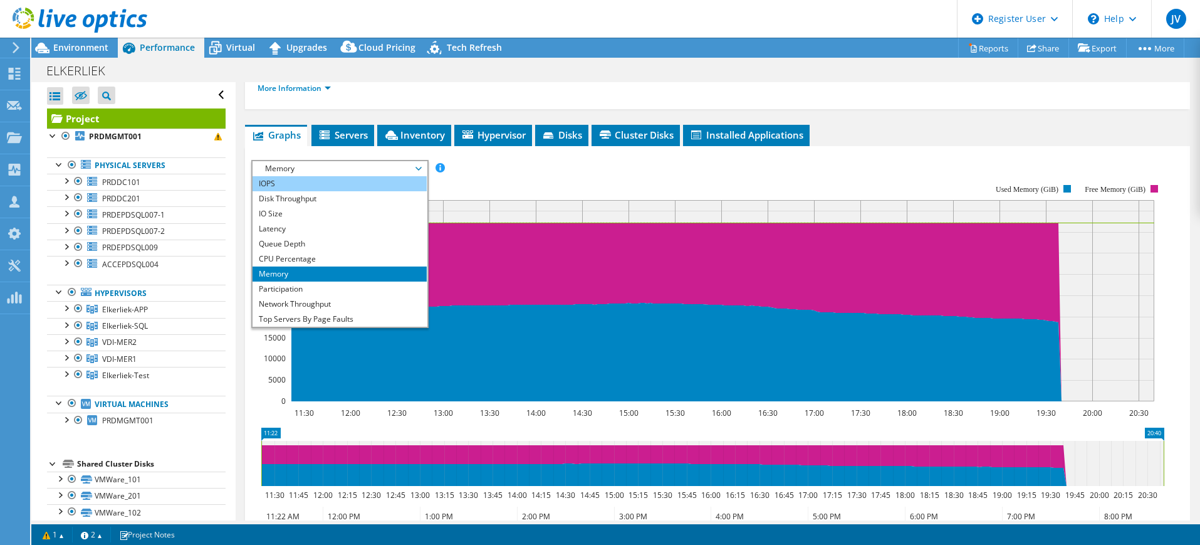
click at [305, 176] on li "IOPS" at bounding box center [340, 183] width 174 height 15
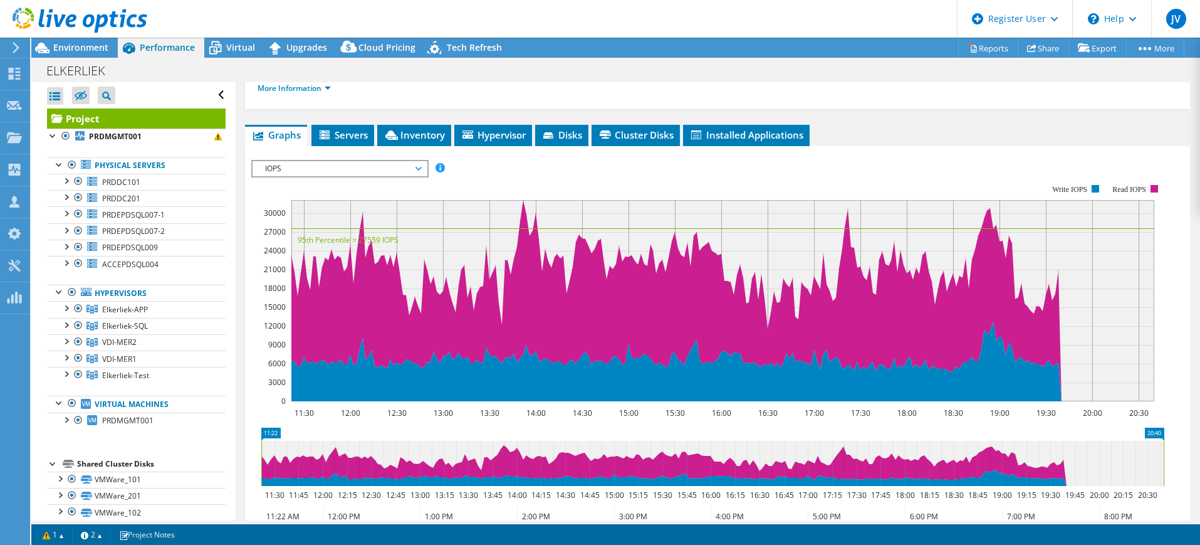
click at [251, 170] on icon "11:30 12:00 12:30 13:00 13:30 14:00 14:30 15:00 15:30 16:00 16:30 17:00 17:30 1…" at bounding box center [712, 292] width 922 height 251
click at [183, 90] on div "Open All Close All Hide Excluded Nodes Project Tree Filter" at bounding box center [136, 95] width 179 height 26
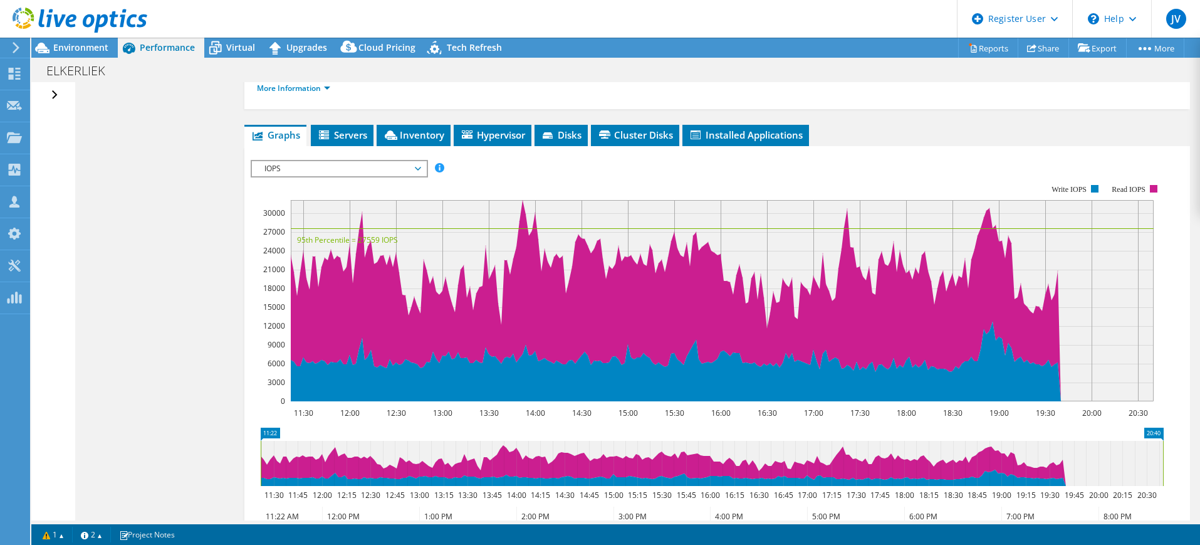
click at [53, 93] on div "Open All Close All Hide Excluded Nodes Project Tree Filter" at bounding box center [56, 95] width 18 height 26
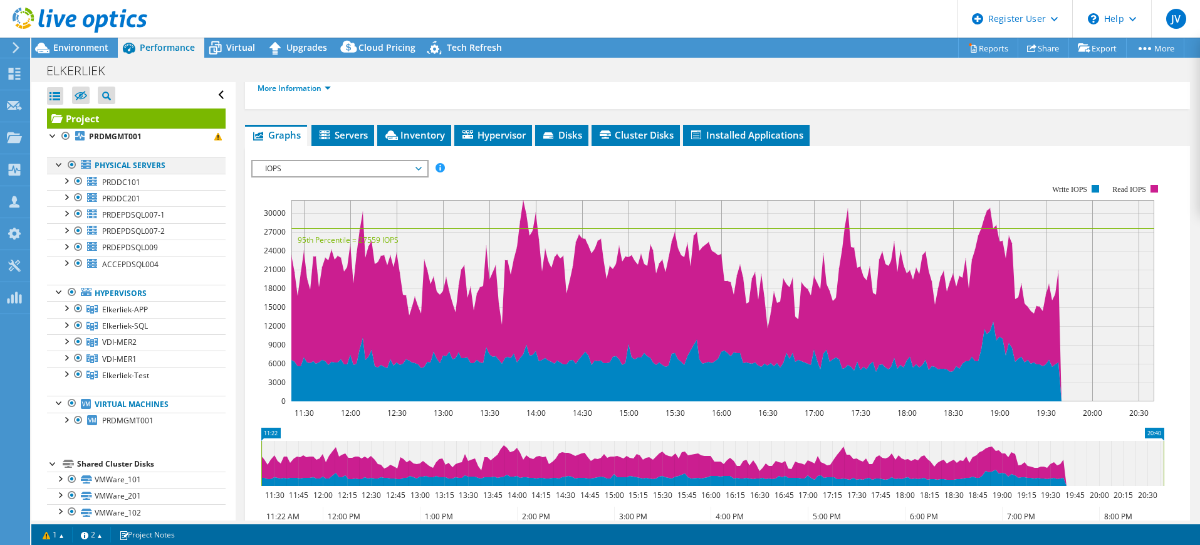
click at [70, 162] on div at bounding box center [72, 164] width 13 height 15
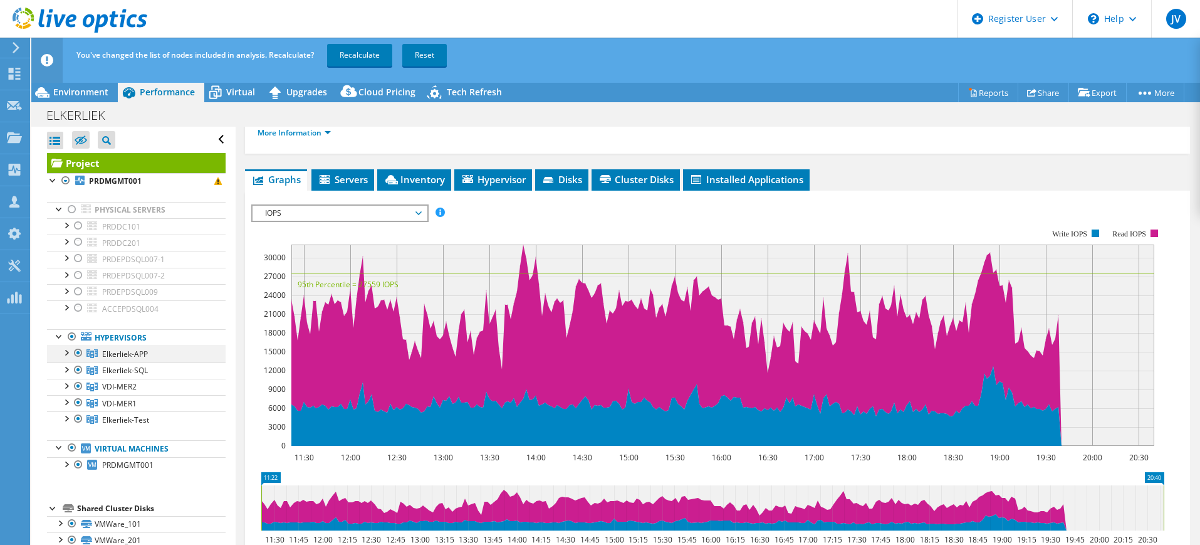
click at [75, 355] on div at bounding box center [78, 352] width 13 height 15
click at [78, 370] on div at bounding box center [78, 369] width 13 height 15
click at [76, 417] on div at bounding box center [78, 418] width 13 height 15
click at [357, 54] on link "Recalculate" at bounding box center [359, 55] width 65 height 23
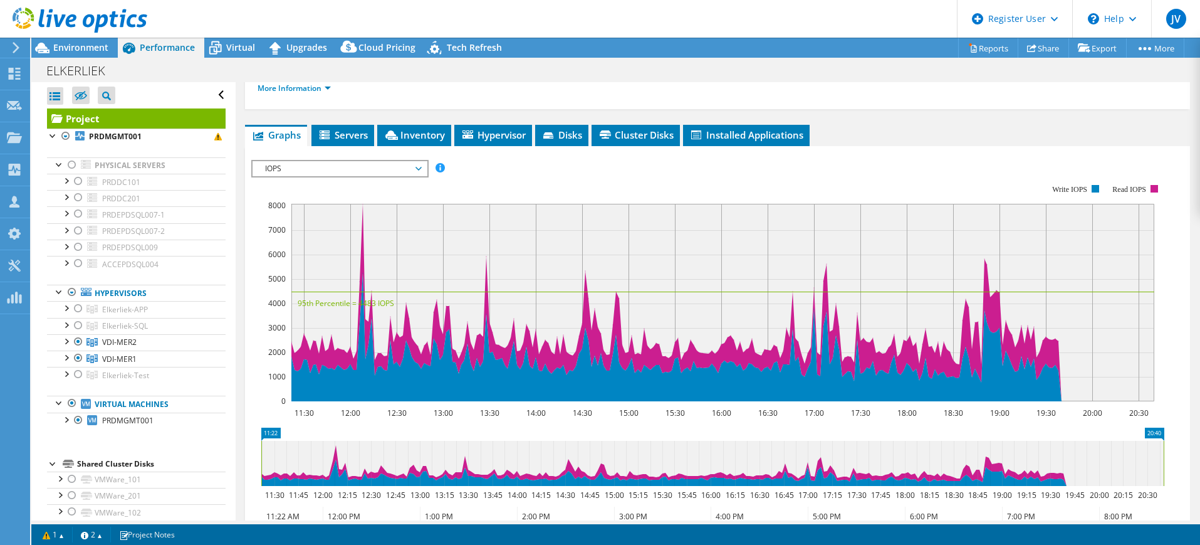
click at [336, 161] on span "IOPS" at bounding box center [339, 168] width 161 height 15
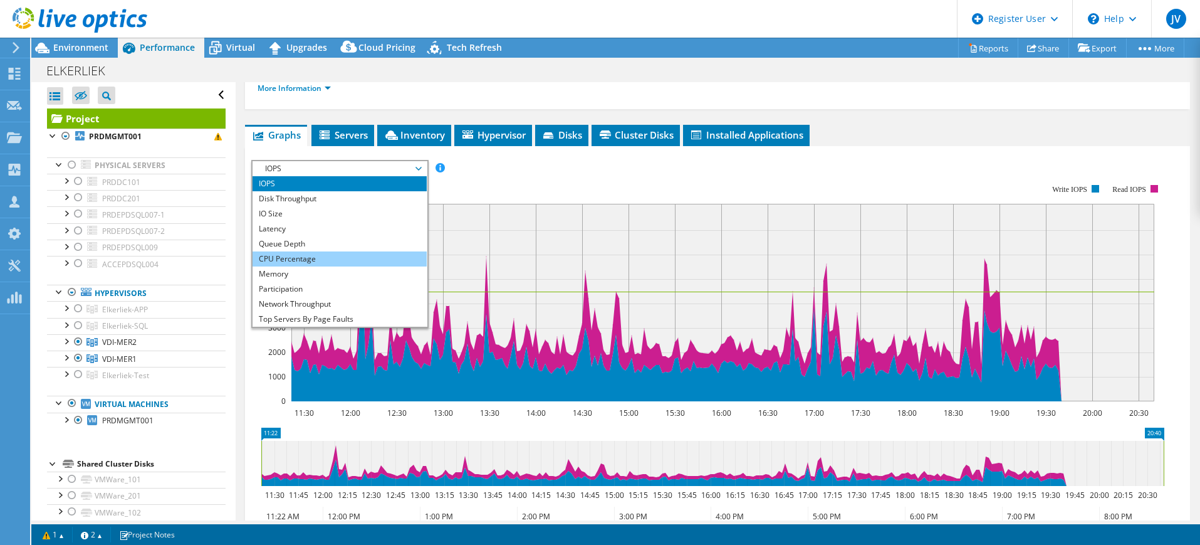
click at [306, 251] on li "CPU Percentage" at bounding box center [340, 258] width 174 height 15
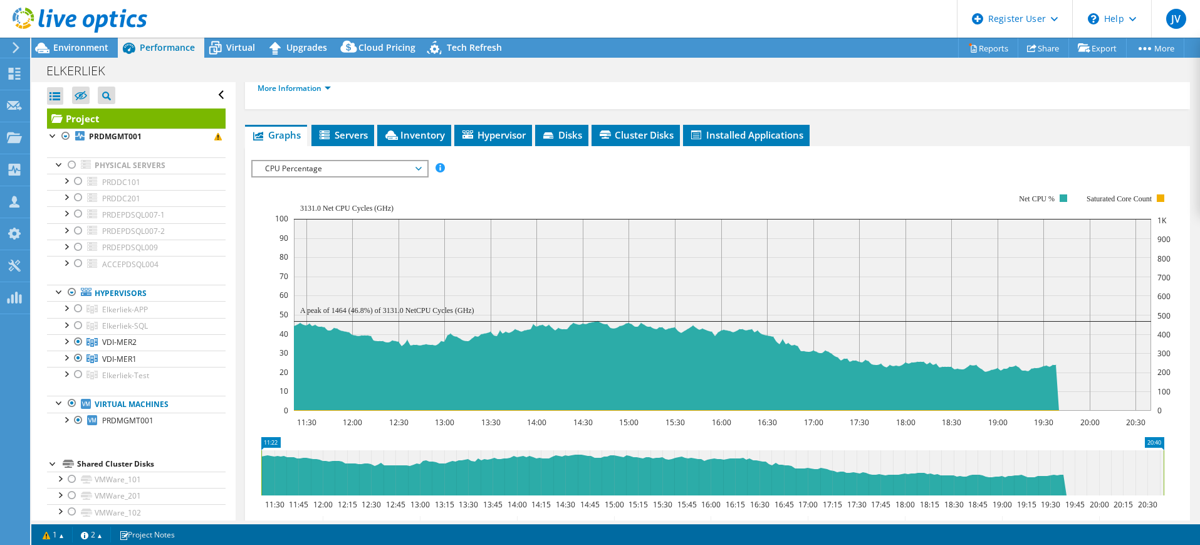
click at [363, 161] on span "CPU Percentage" at bounding box center [339, 168] width 161 height 15
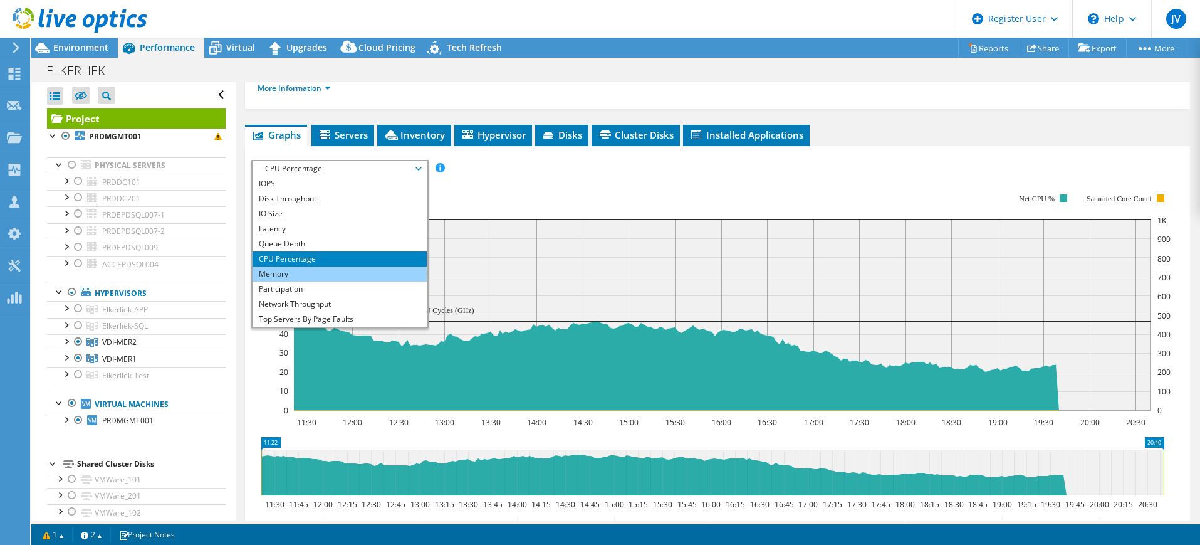
click at [328, 266] on li "Memory" at bounding box center [340, 273] width 174 height 15
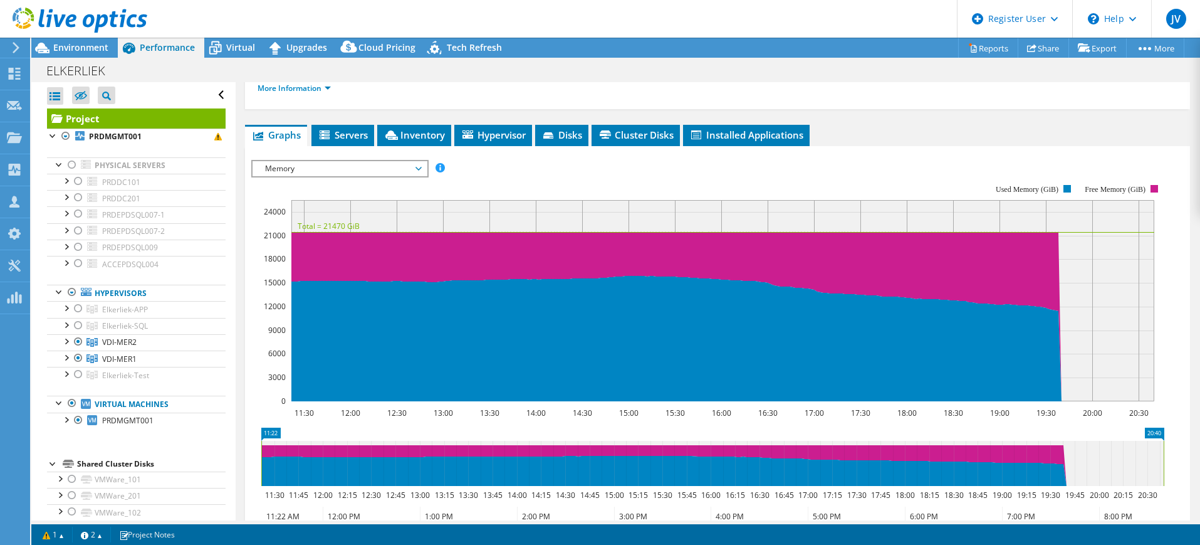
click at [330, 161] on span "Memory" at bounding box center [339, 168] width 161 height 15
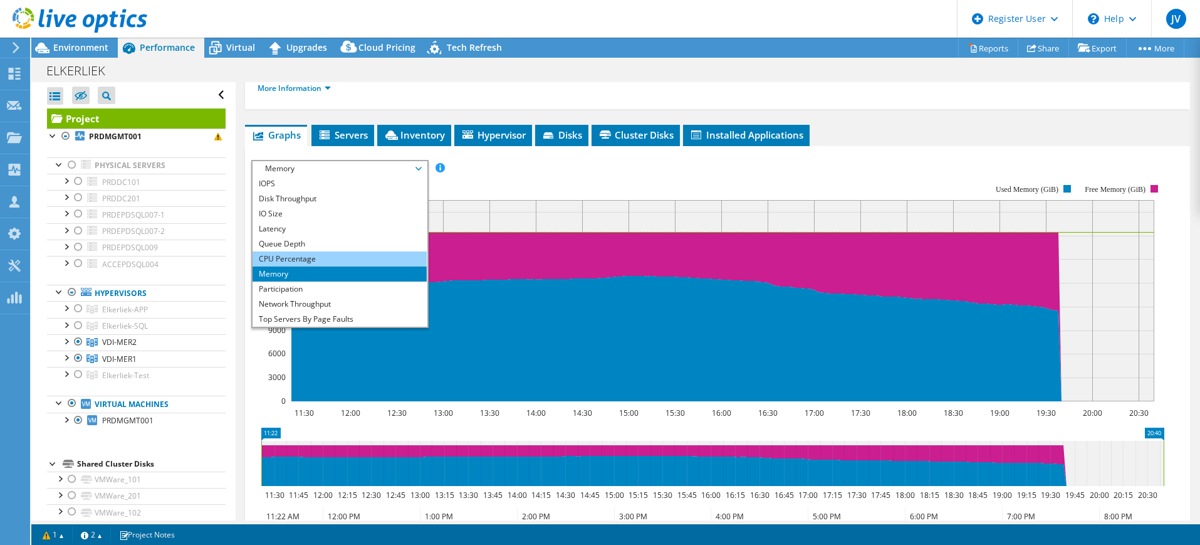
click at [301, 251] on li "CPU Percentage" at bounding box center [340, 258] width 174 height 15
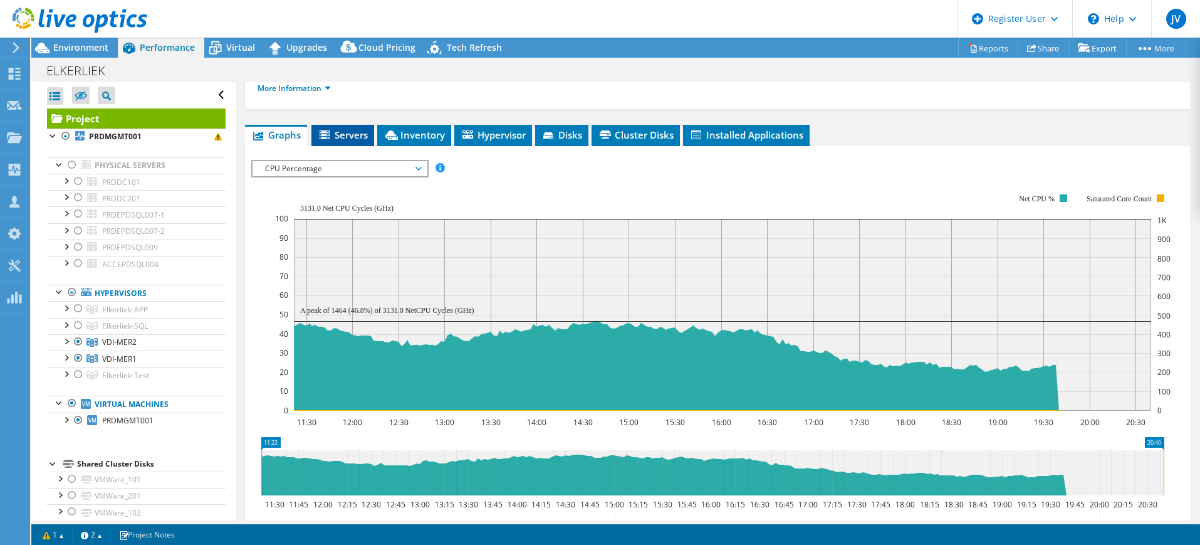
click at [345, 125] on li "Servers" at bounding box center [342, 135] width 63 height 21
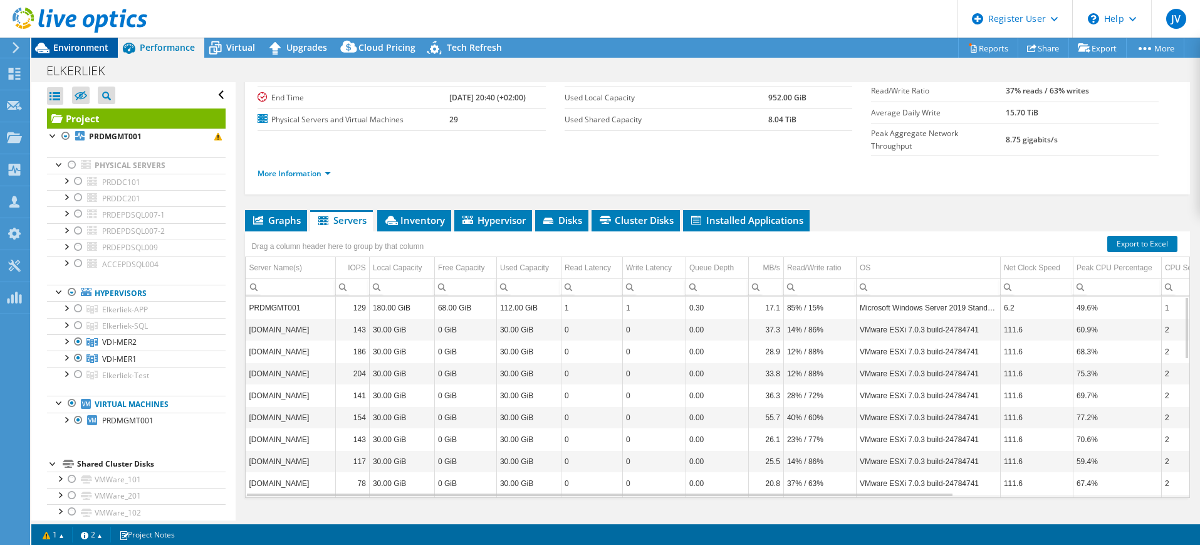
click at [85, 46] on span "Environment" at bounding box center [80, 47] width 55 height 12
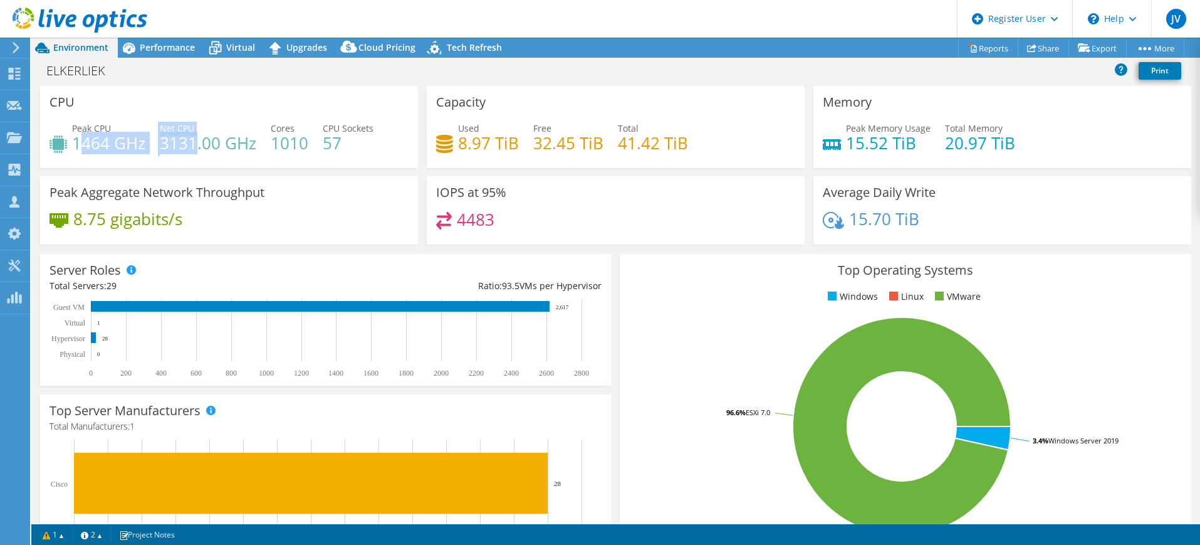
drag, startPoint x: 194, startPoint y: 145, endPoint x: 80, endPoint y: 147, distance: 113.4
click at [80, 147] on div "Peak CPU 1464 GHz Net CPU 3131.00 GHz Cores 1010 CPU Sockets 57" at bounding box center [229, 142] width 359 height 41
click at [358, 212] on div "8.75 gigabits/s" at bounding box center [229, 225] width 359 height 26
